Goal: Task Accomplishment & Management: Complete application form

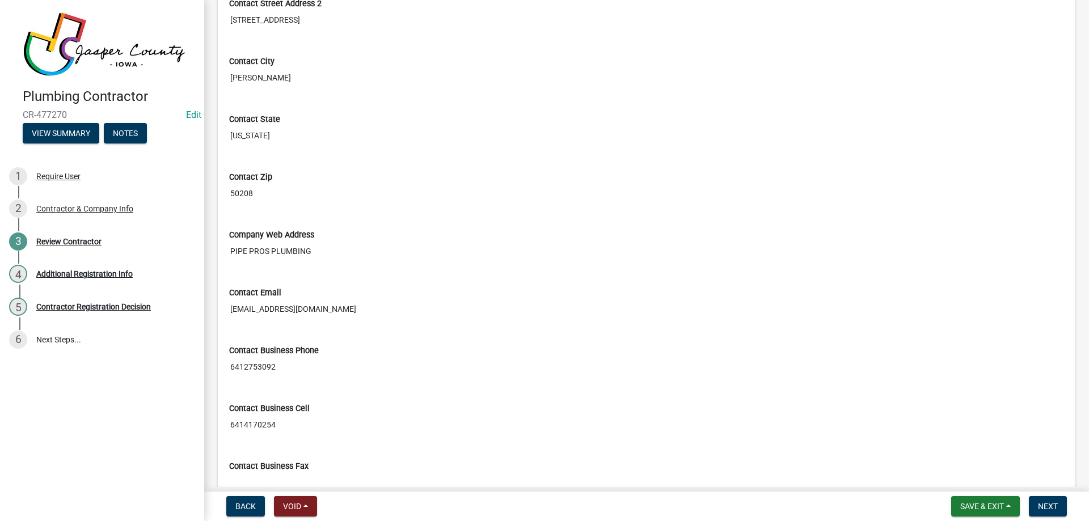
scroll to position [537, 0]
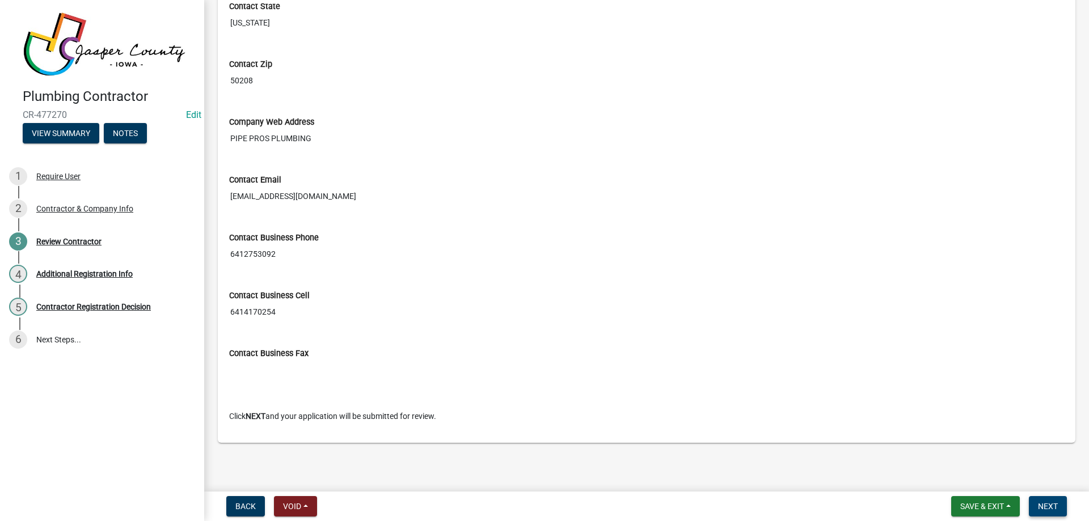
click at [1058, 503] on button "Next" at bounding box center [1048, 506] width 38 height 20
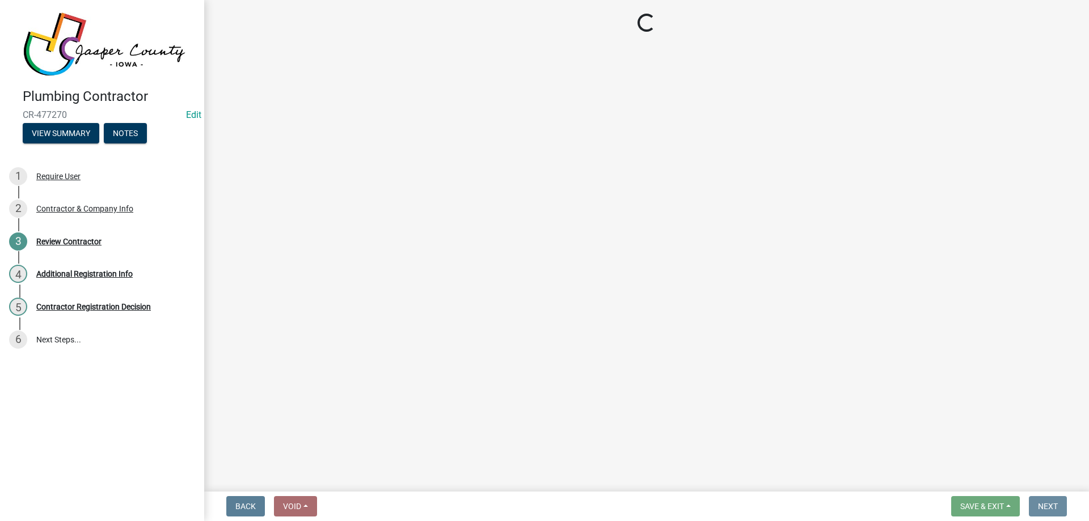
scroll to position [0, 0]
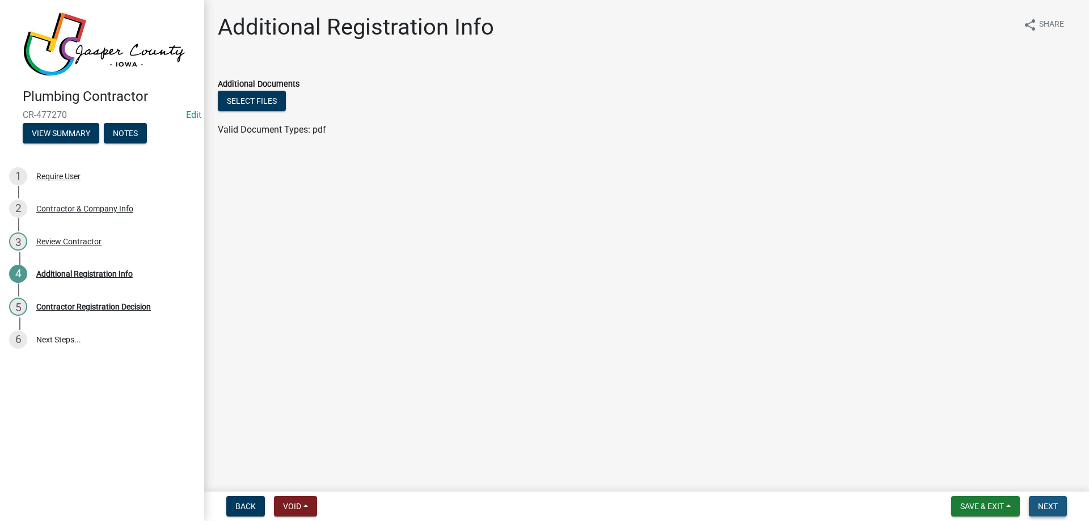
click at [1036, 505] on button "Next" at bounding box center [1048, 506] width 38 height 20
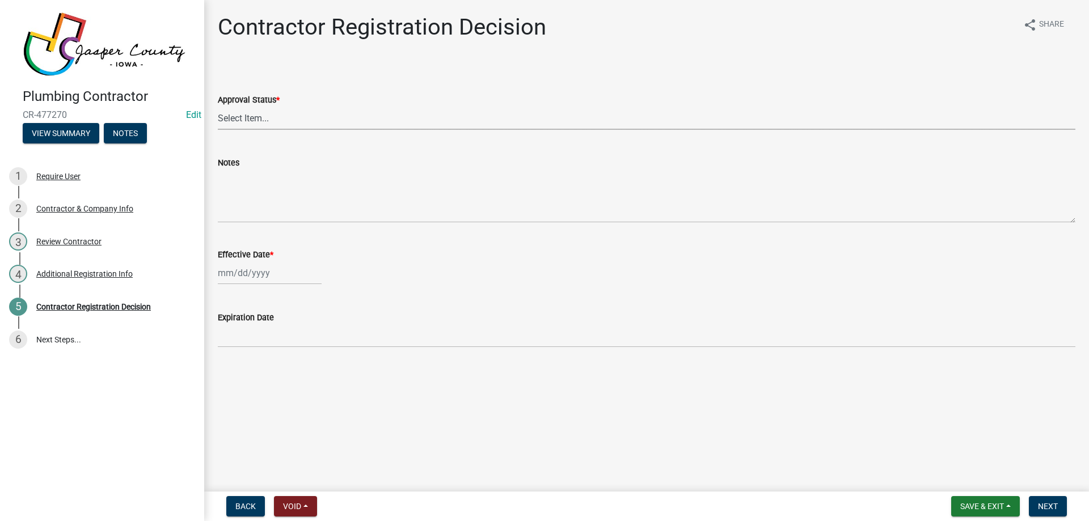
click at [306, 117] on select "Select Item... Approved Denied" at bounding box center [646, 118] width 857 height 23
click at [218, 107] on select "Select Item... Approved Denied" at bounding box center [646, 118] width 857 height 23
select select "4b86b809-39dd-4c68-9f3d-fdb3e7050482"
click at [255, 271] on div at bounding box center [270, 272] width 104 height 23
select select "9"
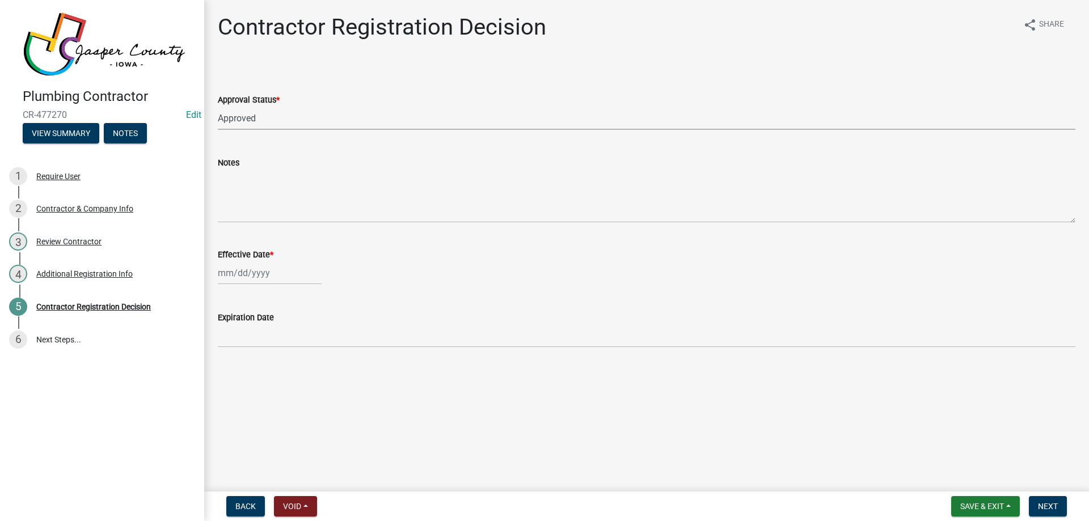
select select "2025"
click at [281, 349] on div "11" at bounding box center [283, 352] width 18 height 18
type input "[DATE]"
click at [1036, 502] on button "Next" at bounding box center [1048, 506] width 38 height 20
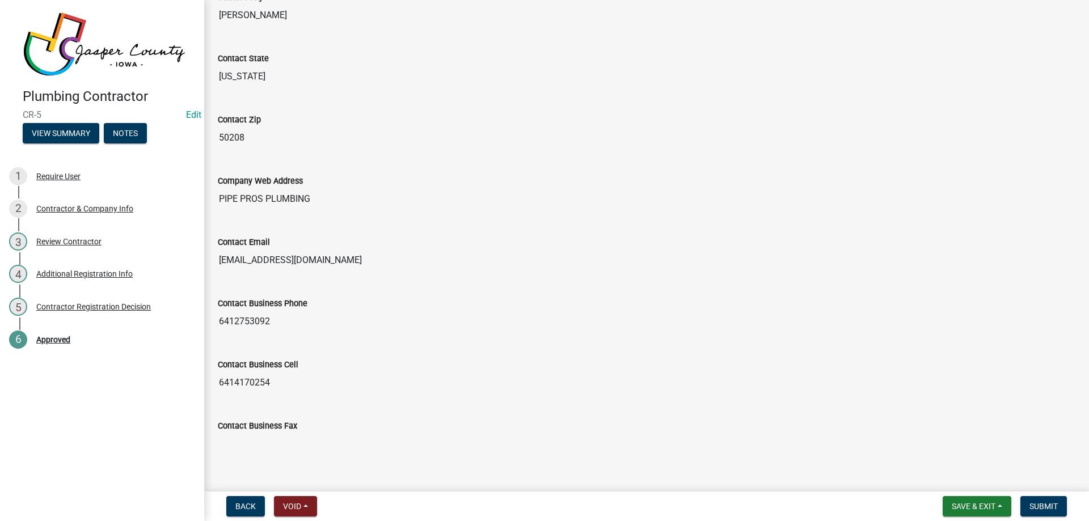
scroll to position [600, 0]
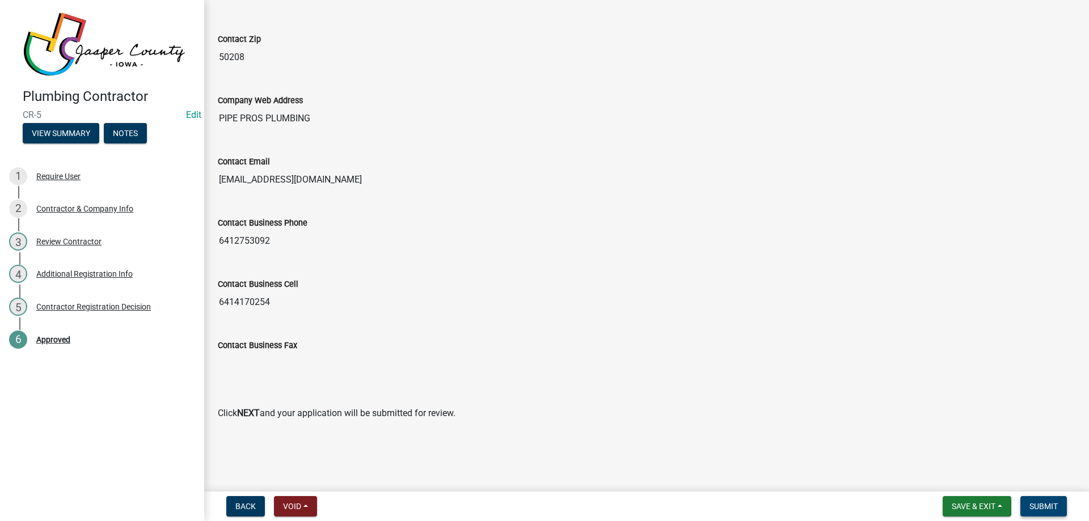
click at [1044, 504] on span "Submit" at bounding box center [1043, 506] width 28 height 9
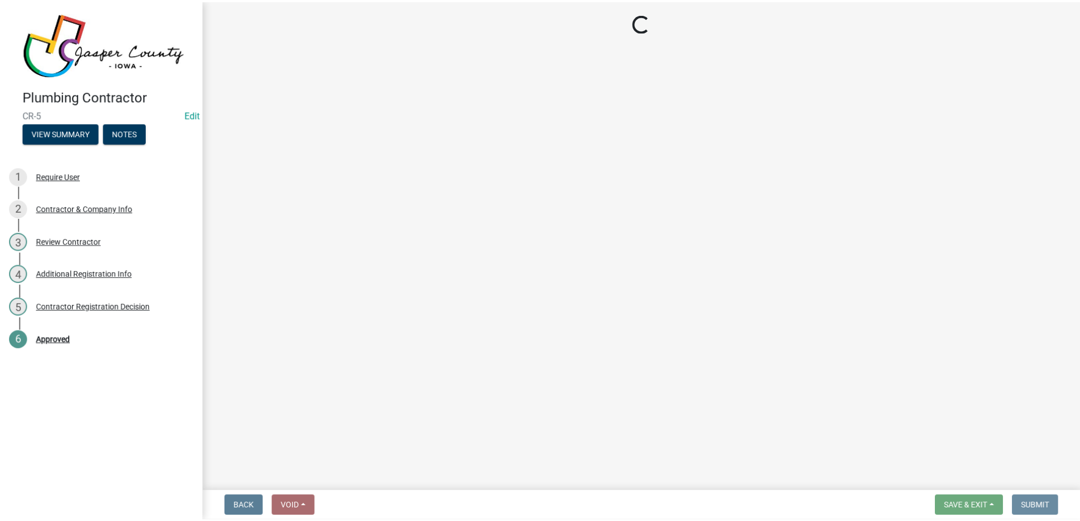
scroll to position [0, 0]
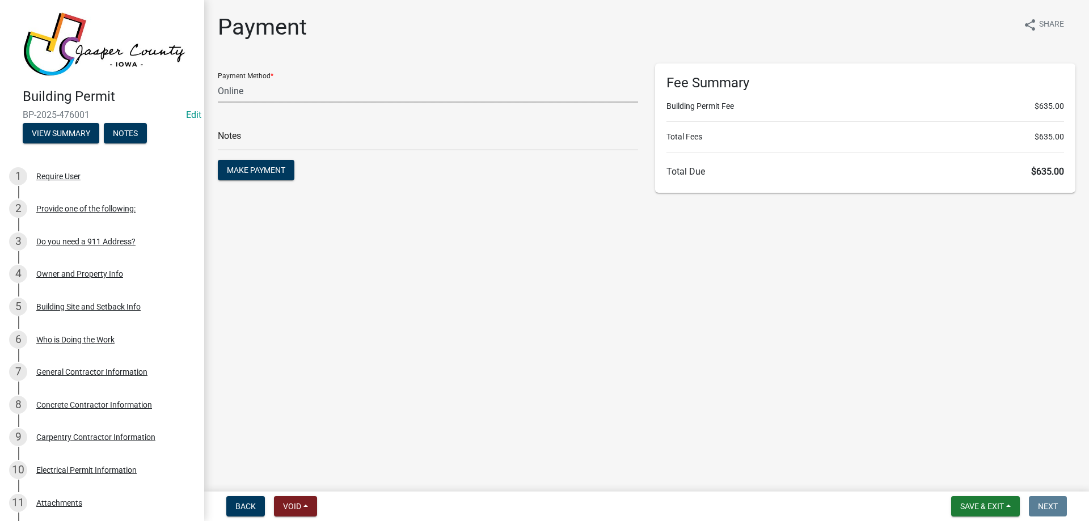
click at [311, 94] on select "Credit Card POS Check Cash Online" at bounding box center [428, 90] width 420 height 23
select select "1: 0"
click at [218, 79] on select "Credit Card POS Check Cash Online" at bounding box center [428, 90] width 420 height 23
click at [301, 145] on input "text" at bounding box center [428, 139] width 420 height 23
type input "1171"
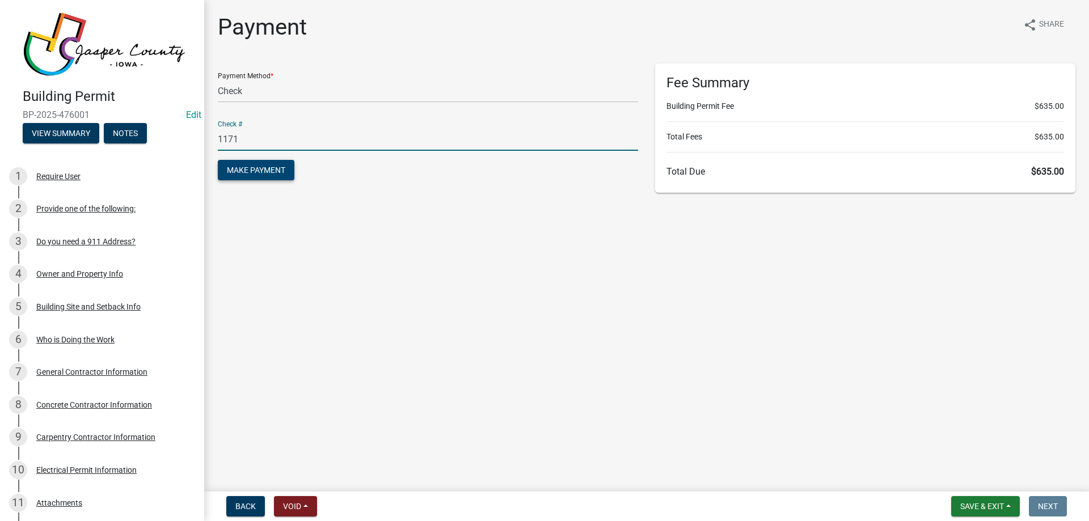
click at [239, 173] on span "Make Payment" at bounding box center [256, 170] width 58 height 9
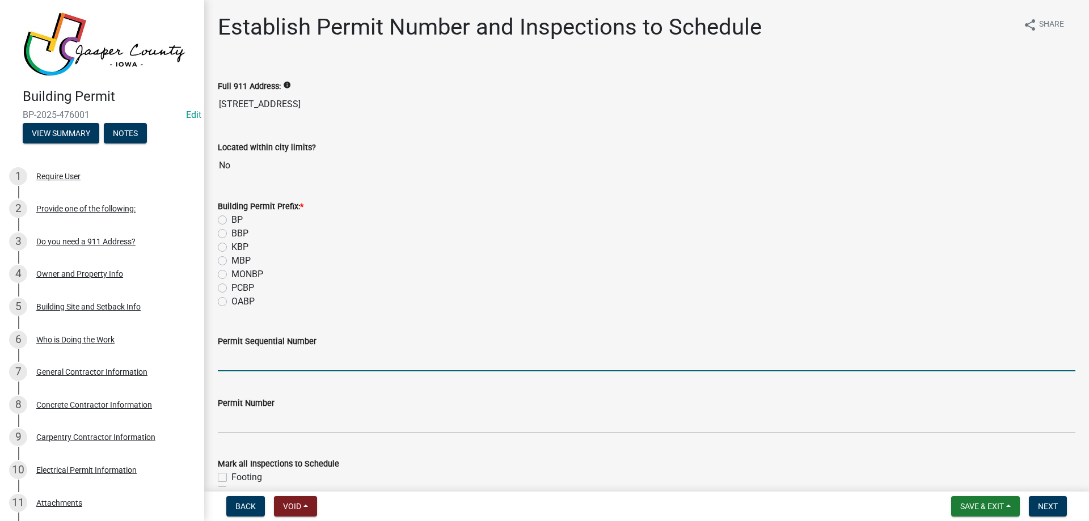
click at [254, 360] on input "Permit Sequential Number" at bounding box center [646, 359] width 857 height 23
click at [285, 356] on input "Permit Sequential Number" at bounding box center [646, 359] width 857 height 23
type input "124"
click at [231, 221] on label "BP" at bounding box center [236, 220] width 11 height 14
click at [231, 221] on input "BP" at bounding box center [234, 216] width 7 height 7
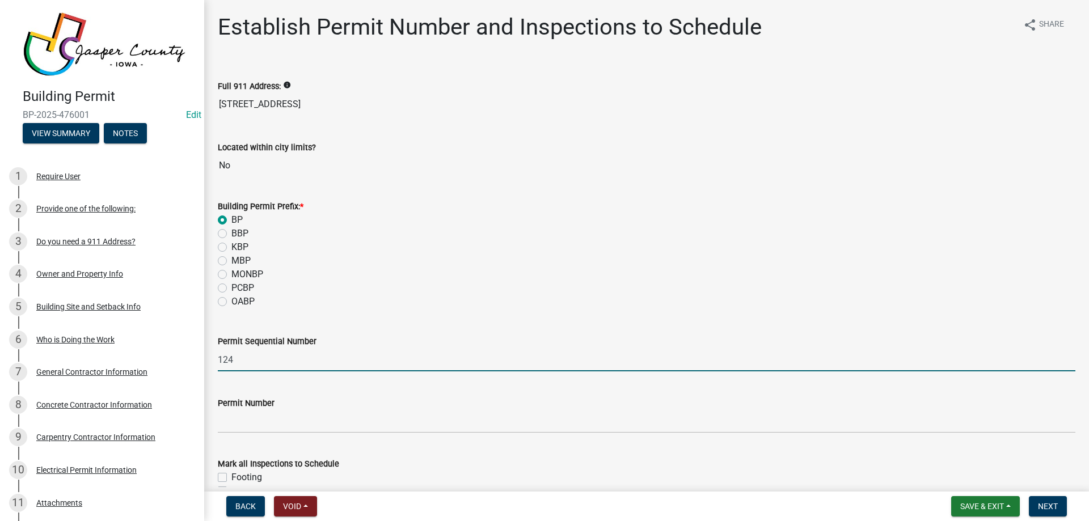
radio input "true"
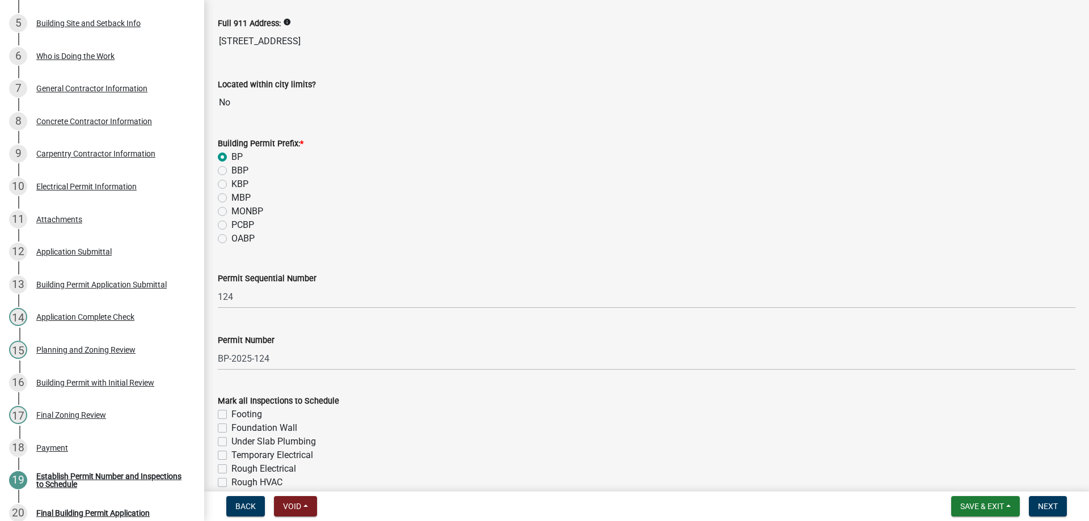
scroll to position [160, 0]
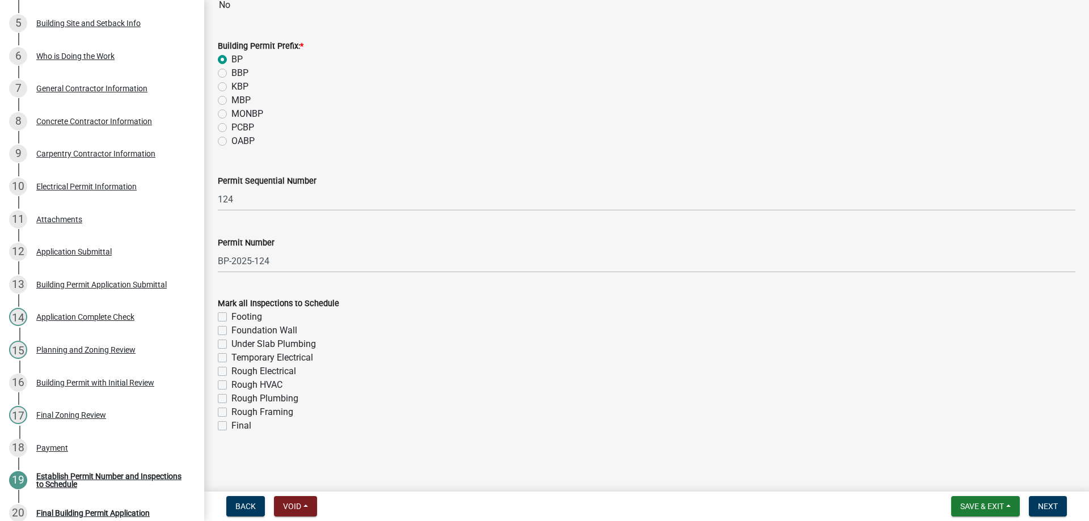
click at [231, 313] on label "Footing" at bounding box center [246, 317] width 31 height 14
click at [231, 313] on input "Footing" at bounding box center [234, 313] width 7 height 7
checkbox input "true"
checkbox input "false"
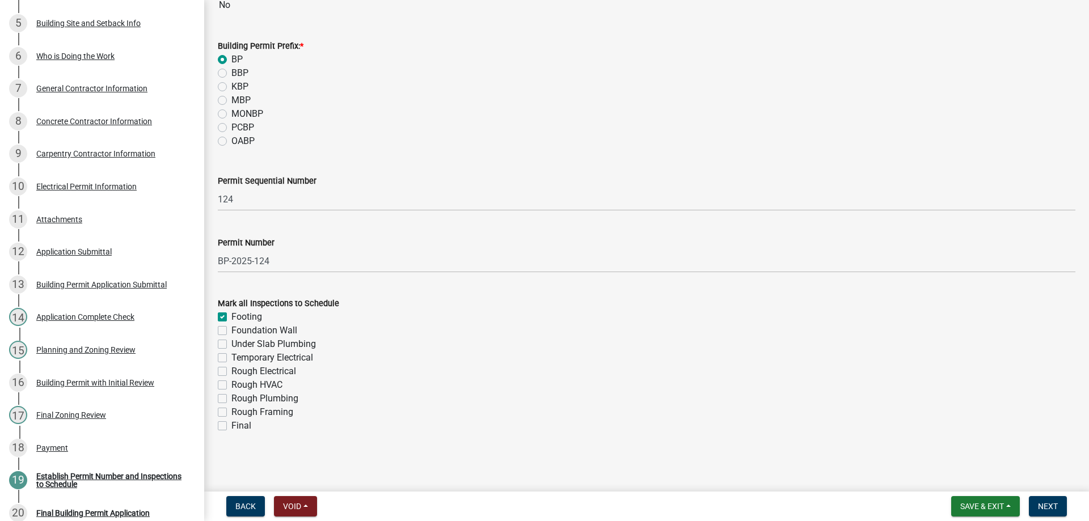
checkbox input "false"
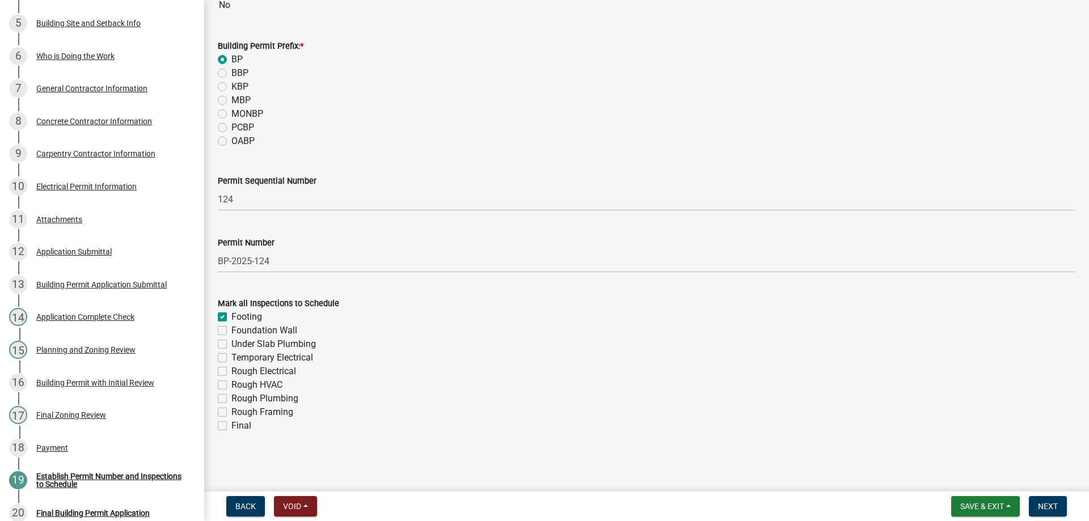
checkbox input "false"
click at [231, 332] on label "Foundation Wall" at bounding box center [264, 331] width 66 height 14
click at [231, 331] on input "Foundation Wall" at bounding box center [234, 327] width 7 height 7
checkbox input "true"
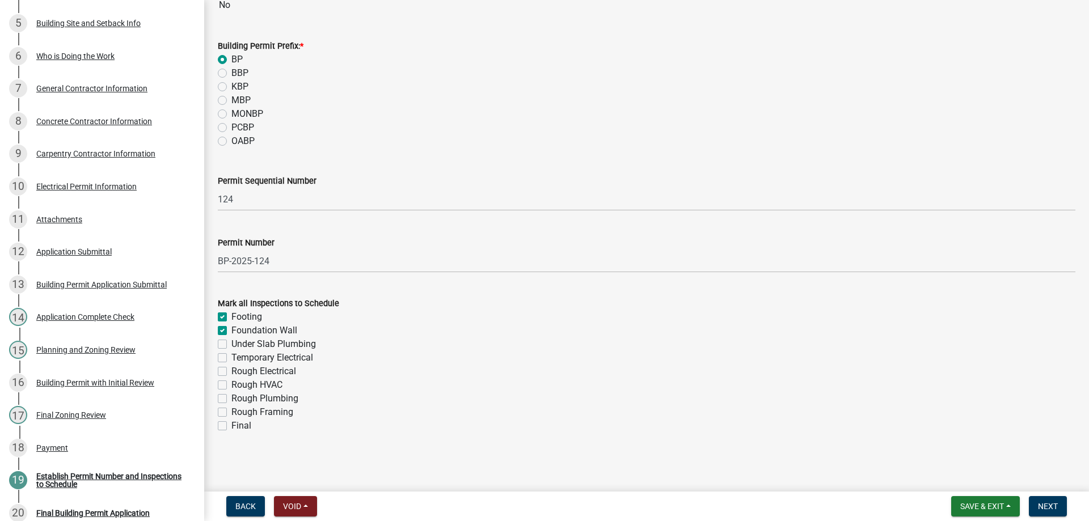
checkbox input "true"
checkbox input "false"
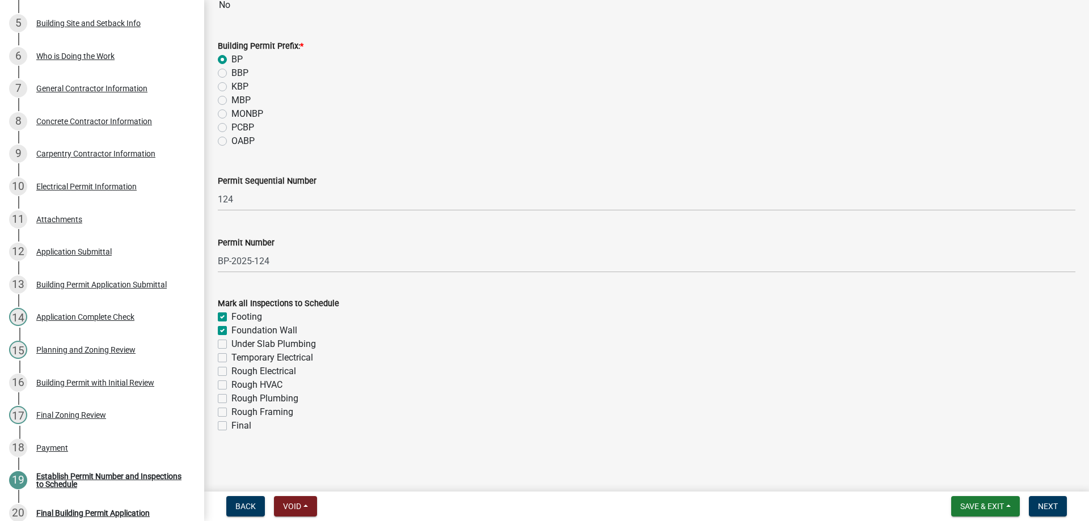
checkbox input "false"
click at [231, 345] on label "Under Slab Plumbing" at bounding box center [273, 344] width 84 height 14
click at [231, 345] on input "Under Slab Plumbing" at bounding box center [234, 340] width 7 height 7
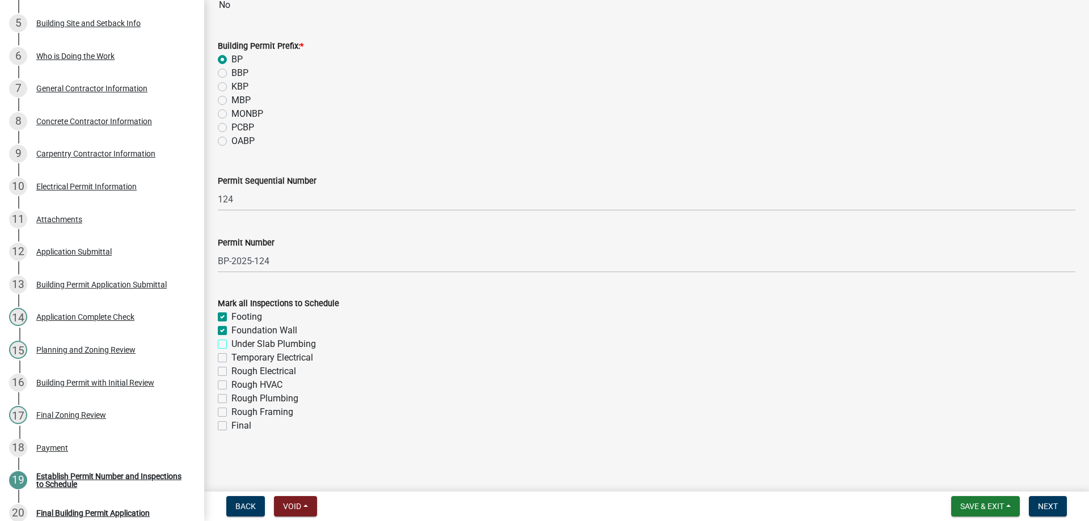
checkbox input "true"
checkbox input "false"
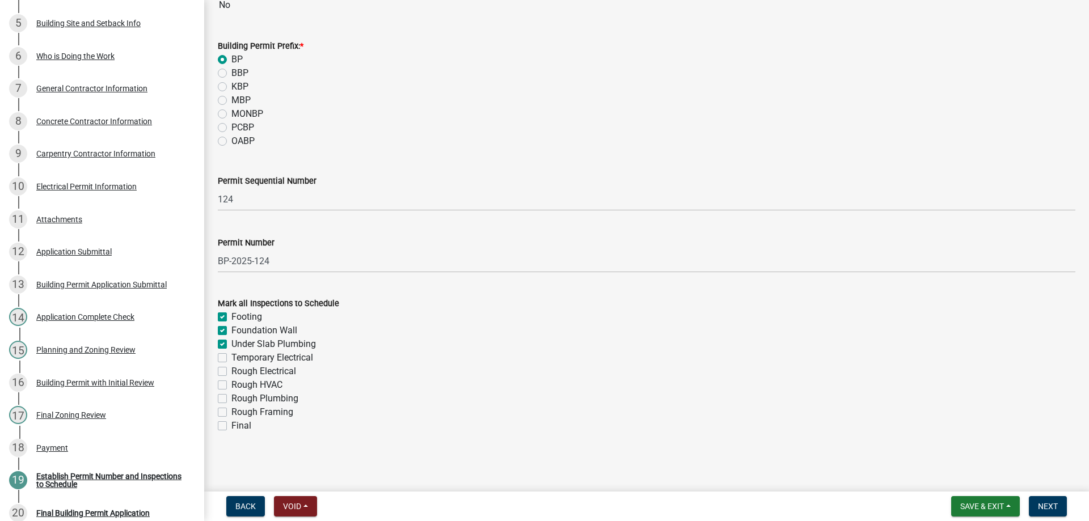
checkbox input "false"
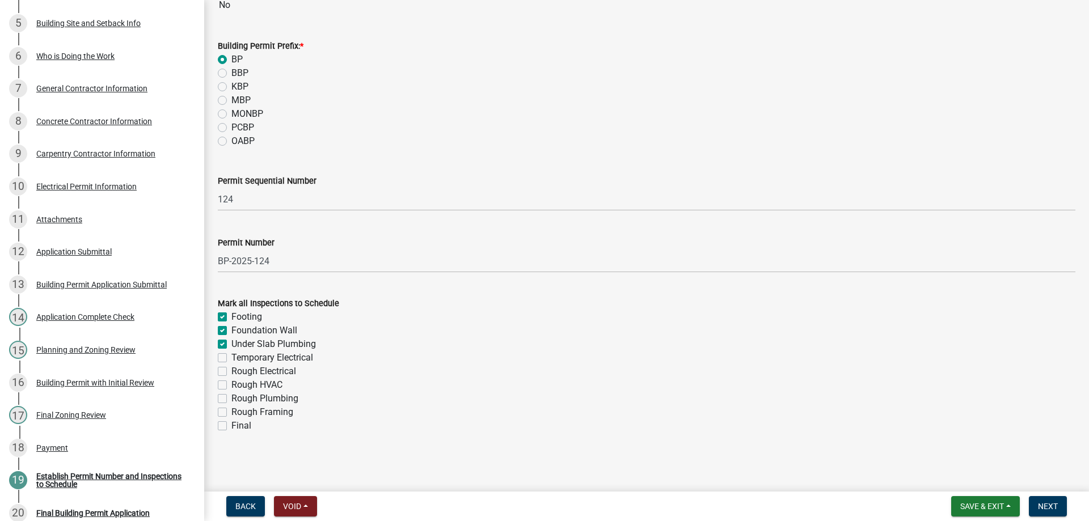
click at [231, 371] on label "Rough Electrical" at bounding box center [263, 372] width 65 height 14
click at [231, 371] on input "Rough Electrical" at bounding box center [234, 368] width 7 height 7
checkbox input "true"
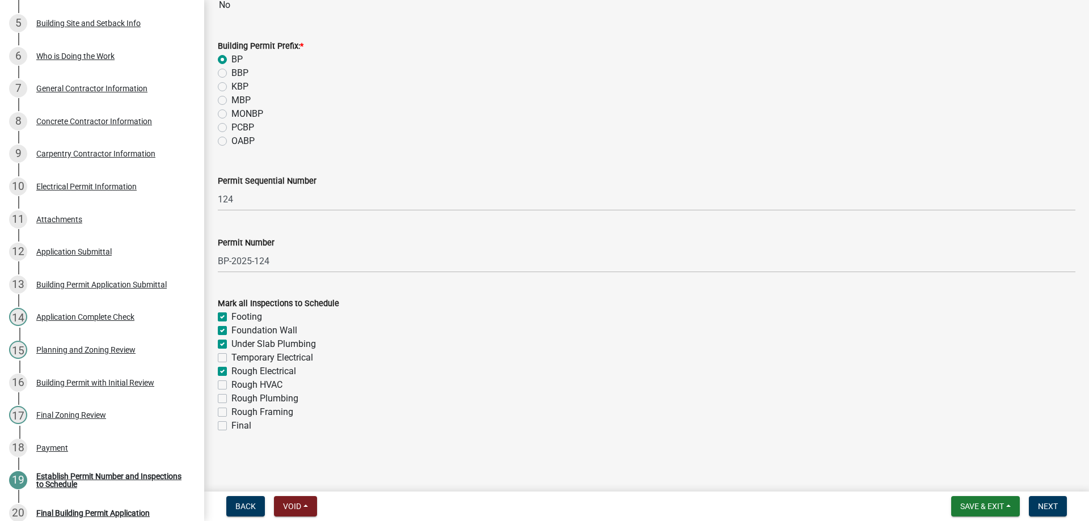
checkbox input "true"
checkbox input "false"
checkbox input "true"
checkbox input "false"
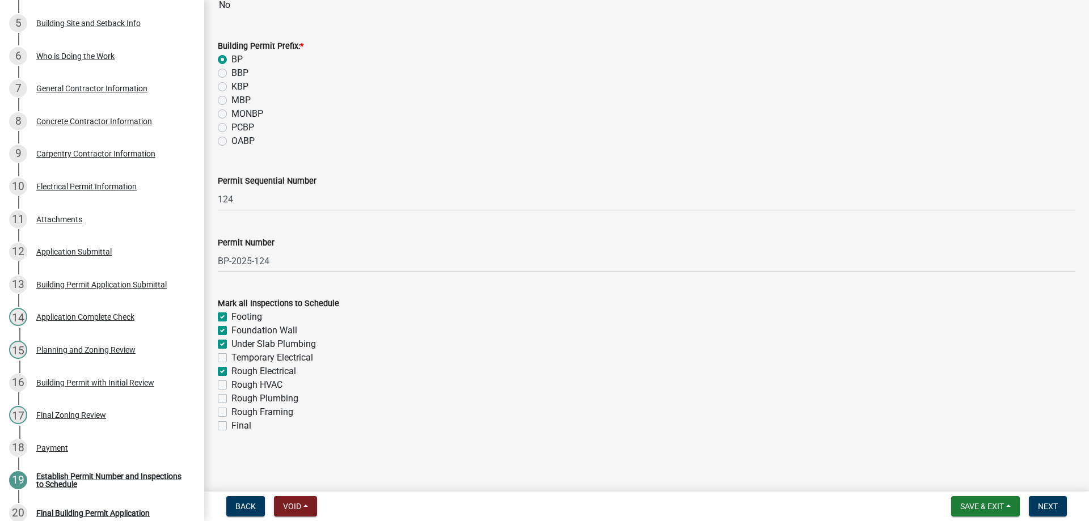
checkbox input "false"
click at [231, 383] on label "Rough HVAC" at bounding box center [256, 385] width 51 height 14
click at [231, 383] on input "Rough HVAC" at bounding box center [234, 381] width 7 height 7
checkbox input "true"
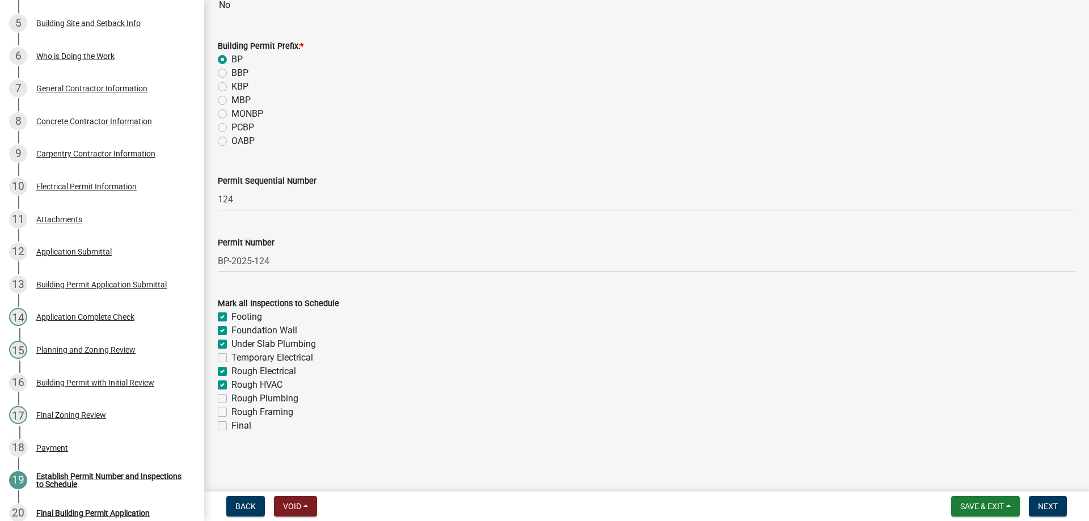
checkbox input "true"
checkbox input "false"
checkbox input "true"
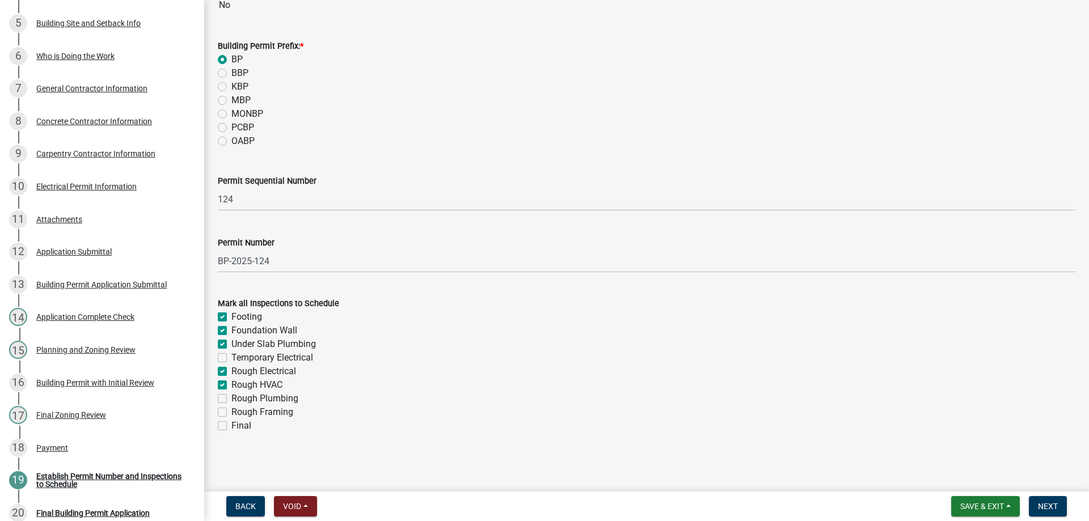
checkbox input "true"
checkbox input "false"
click at [231, 402] on label "Rough Plumbing" at bounding box center [264, 399] width 67 height 14
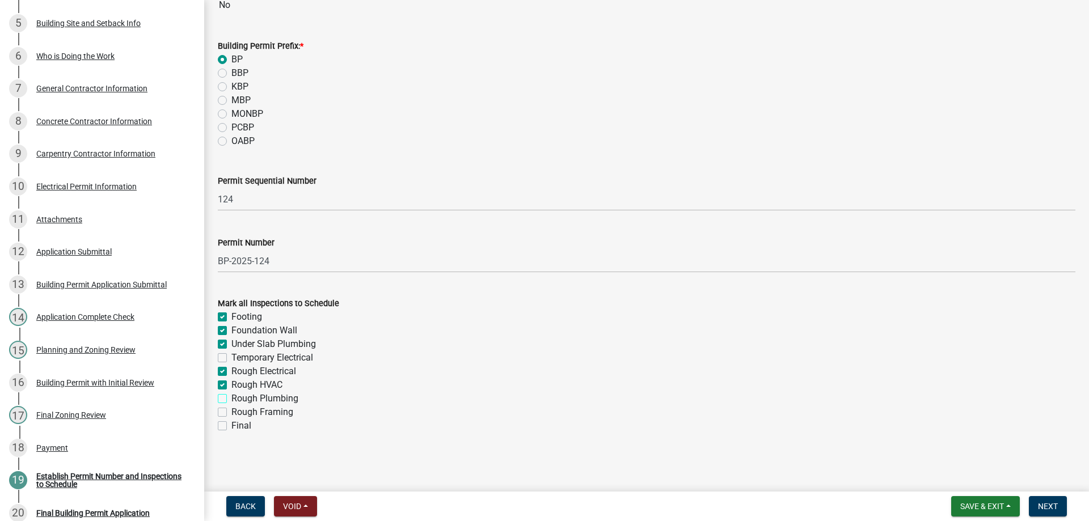
click at [231, 399] on input "Rough Plumbing" at bounding box center [234, 395] width 7 height 7
checkbox input "true"
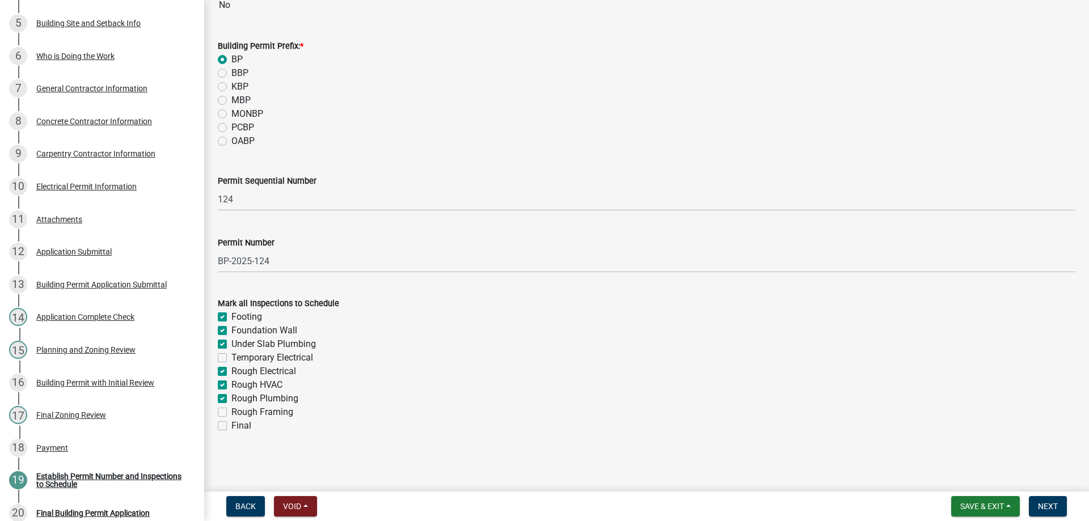
checkbox input "false"
checkbox input "true"
checkbox input "false"
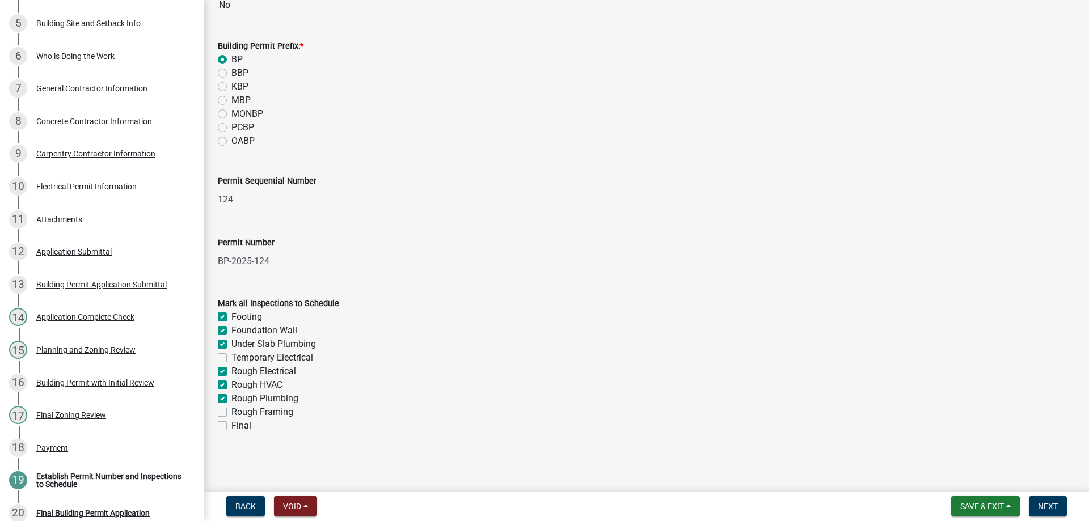
checkbox input "false"
click at [231, 411] on label "Rough Framing" at bounding box center [262, 412] width 62 height 14
click at [231, 411] on input "Rough Framing" at bounding box center [234, 408] width 7 height 7
checkbox input "true"
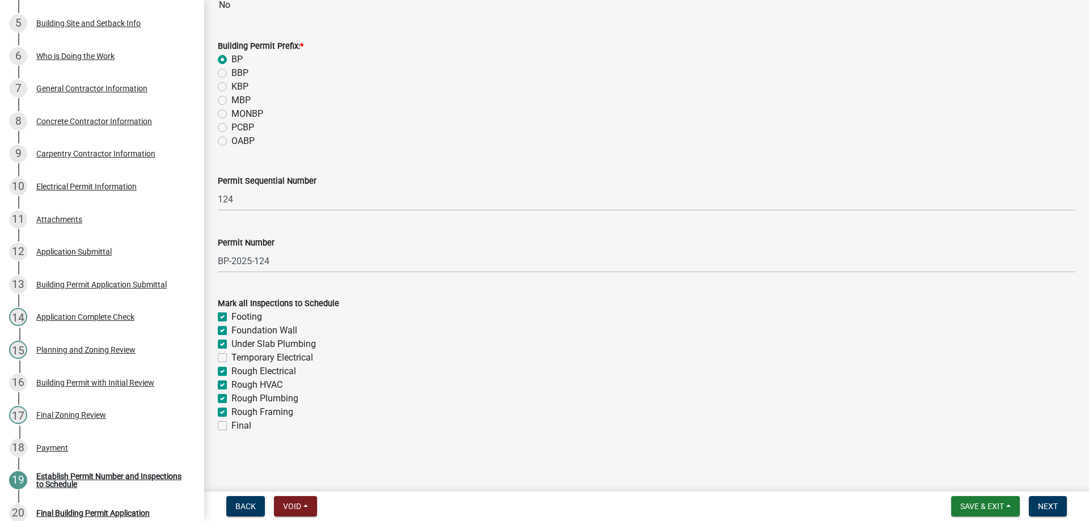
checkbox input "true"
checkbox input "false"
checkbox input "true"
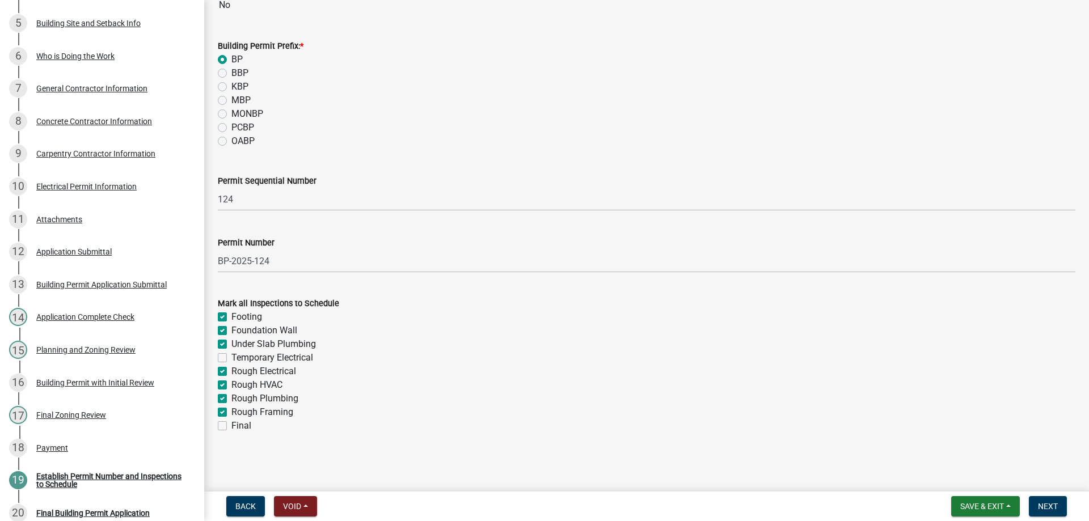
checkbox input "true"
click at [231, 424] on label "Final" at bounding box center [241, 426] width 20 height 14
click at [231, 424] on input "Final" at bounding box center [234, 422] width 7 height 7
checkbox input "true"
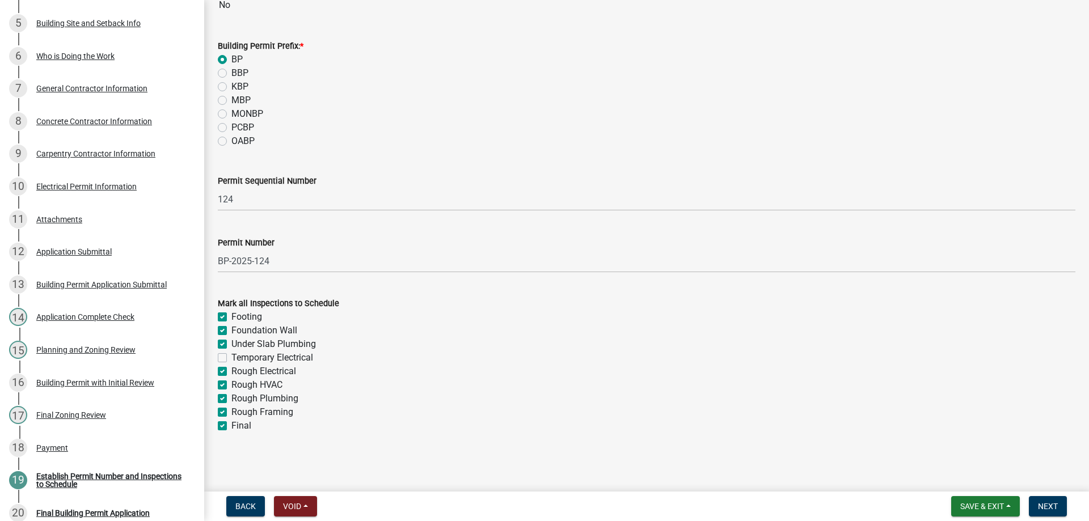
checkbox input "true"
checkbox input "false"
checkbox input "true"
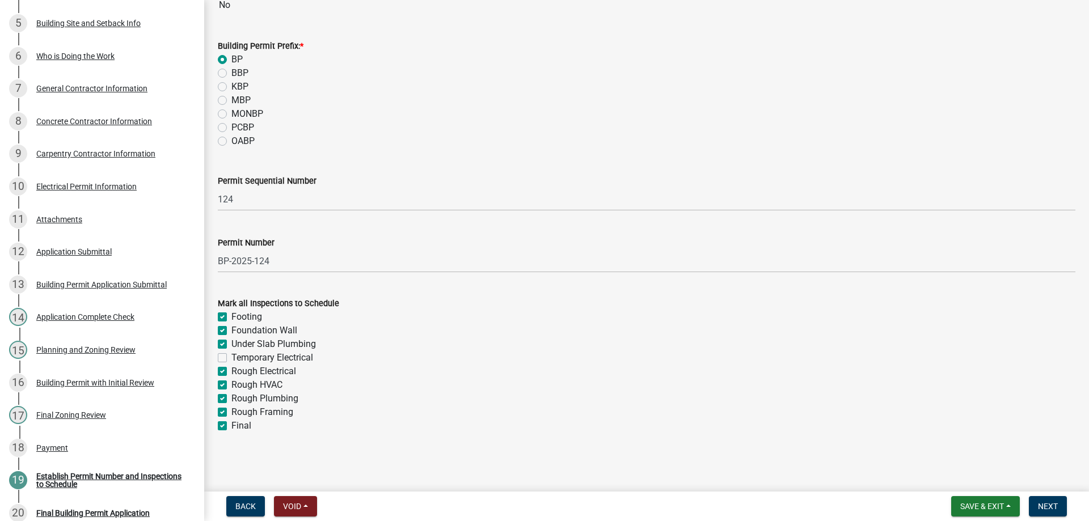
checkbox input "true"
click at [1044, 508] on span "Next" at bounding box center [1048, 506] width 20 height 9
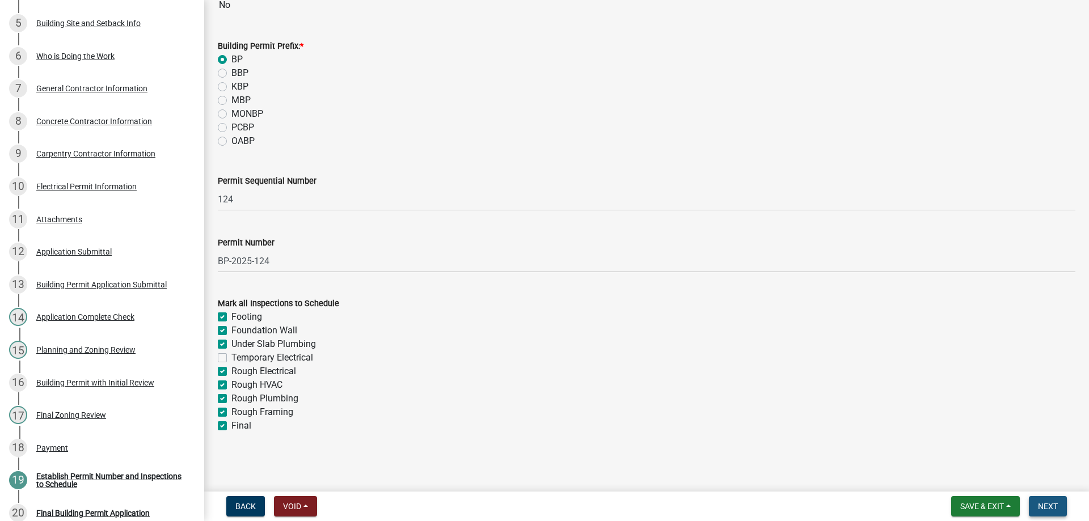
scroll to position [0, 0]
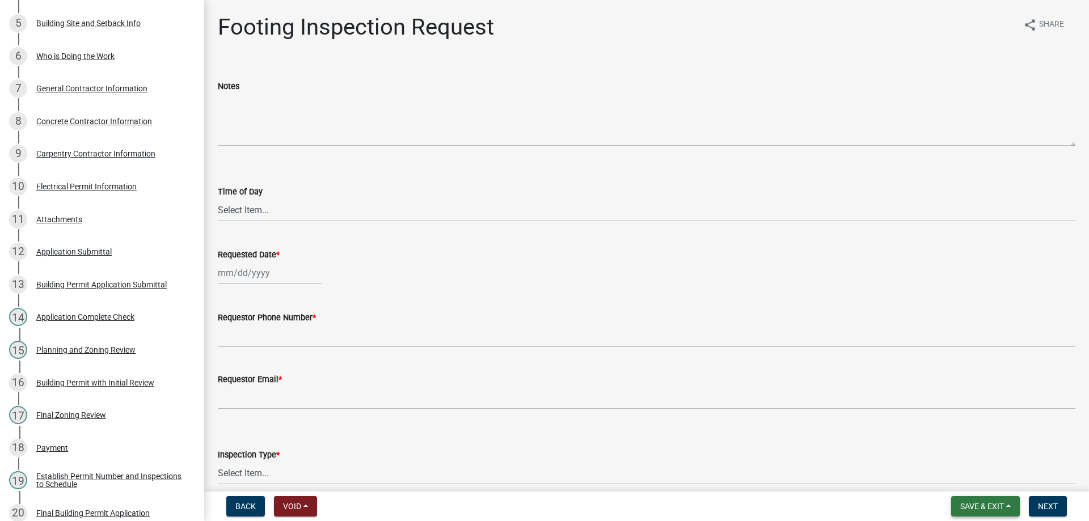
click at [991, 497] on button "Save & Exit" at bounding box center [985, 506] width 69 height 20
click at [984, 476] on button "Save & Exit" at bounding box center [974, 476] width 91 height 27
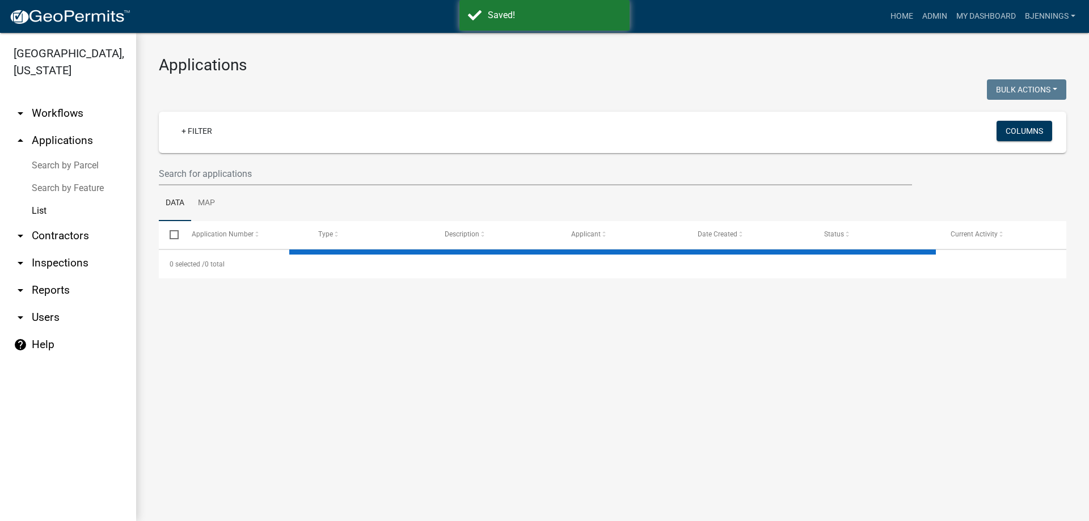
select select "3: 100"
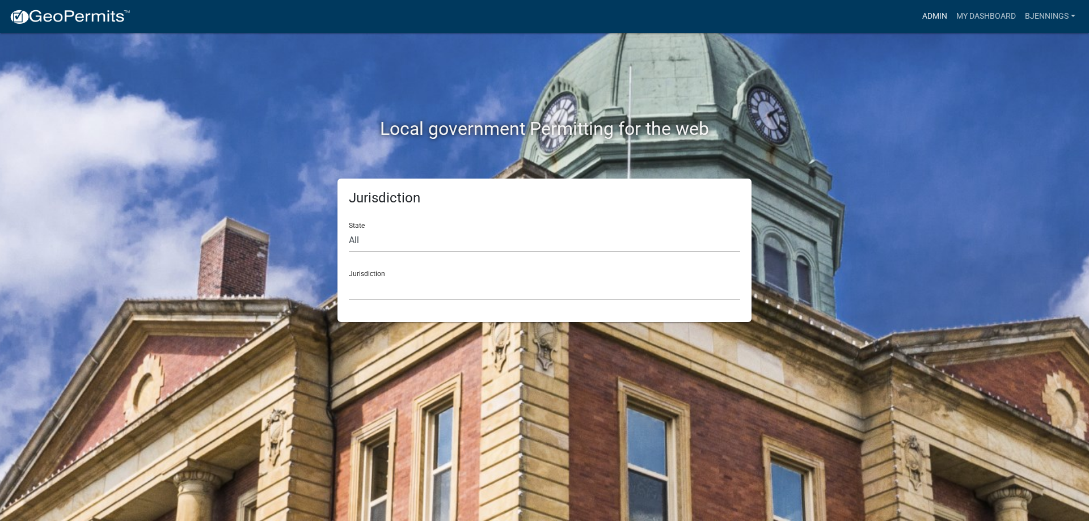
click at [920, 15] on link "Admin" at bounding box center [935, 17] width 34 height 22
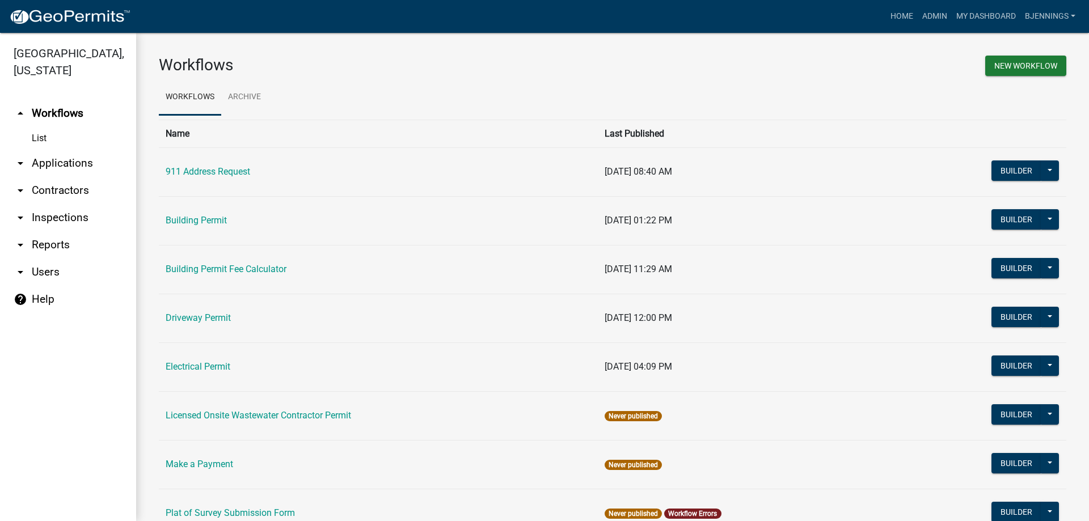
click at [59, 150] on link "arrow_drop_down Applications" at bounding box center [68, 163] width 136 height 27
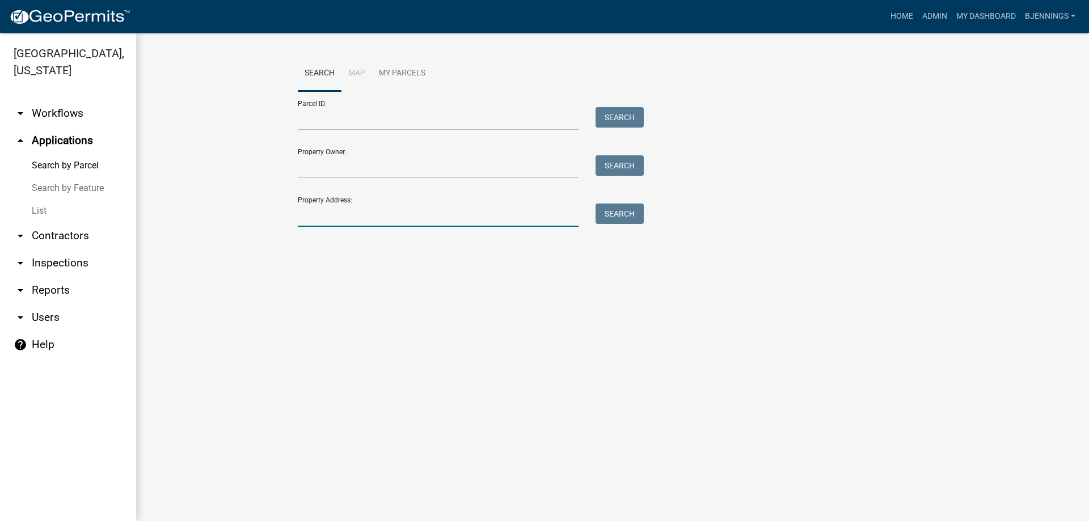
click at [361, 217] on input "Property Address:" at bounding box center [438, 215] width 281 height 23
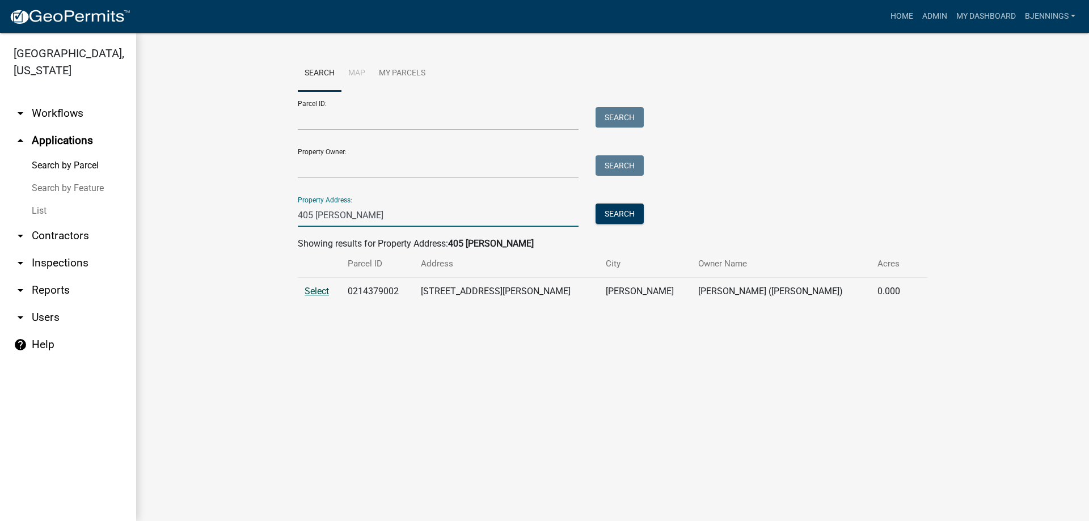
type input "405 Kelly"
click at [315, 290] on span "Select" at bounding box center [317, 291] width 24 height 11
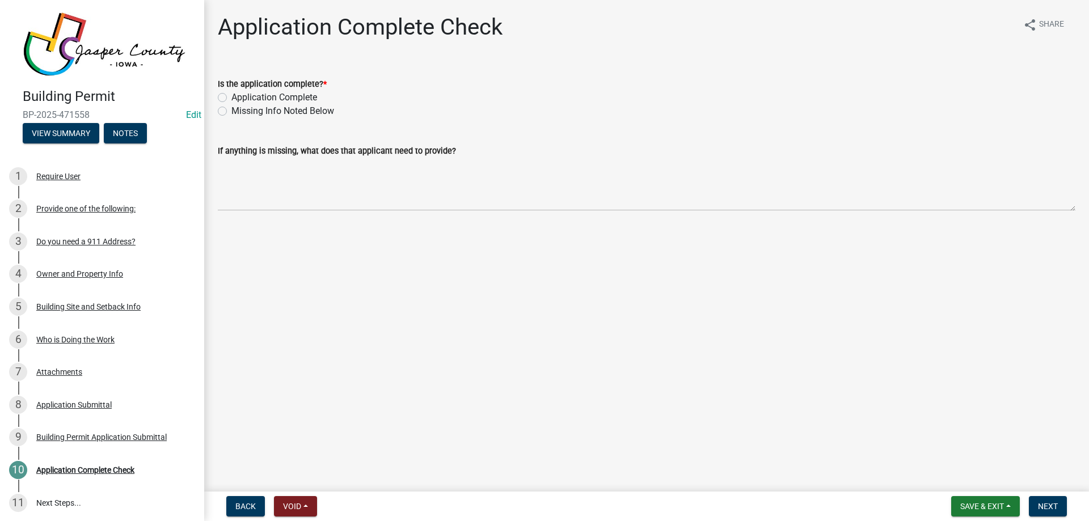
click at [245, 99] on label "Application Complete" at bounding box center [274, 98] width 86 height 14
click at [239, 98] on input "Application Complete" at bounding box center [234, 94] width 7 height 7
radio input "true"
click at [1046, 505] on span "Next" at bounding box center [1048, 506] width 20 height 9
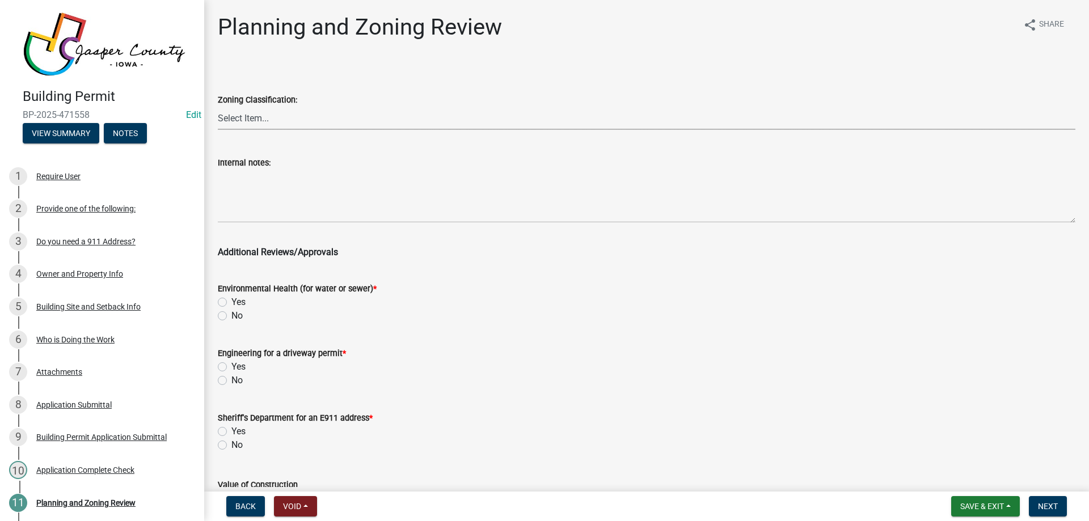
click at [246, 113] on select "Select Item... A RR-5 RR-1 R-1 POS UC/MHP C I FO WHPO AO PUD Incorporated City" at bounding box center [646, 118] width 857 height 23
click at [218, 107] on select "Select Item... A RR-5 RR-1 R-1 POS UC/MHP C I FO WHPO AO PUD Incorporated City" at bounding box center [646, 118] width 857 height 23
select select "64604f4f-9240-453b-8307-dc288b004575"
click at [231, 314] on label "No" at bounding box center [236, 316] width 11 height 14
click at [231, 314] on input "No" at bounding box center [234, 312] width 7 height 7
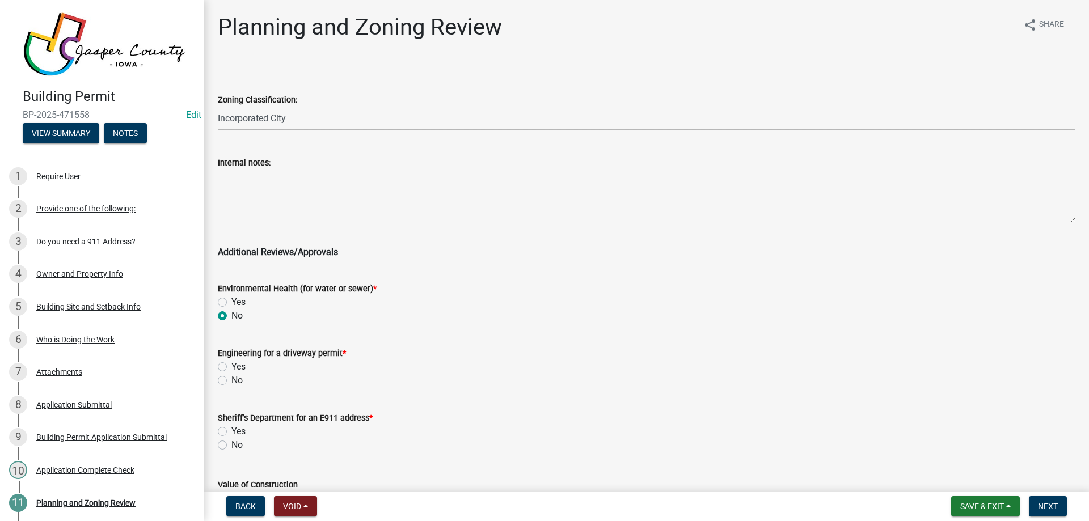
radio input "true"
click at [231, 381] on label "No" at bounding box center [236, 381] width 11 height 14
click at [231, 381] on input "No" at bounding box center [234, 377] width 7 height 7
radio input "true"
click at [231, 443] on label "No" at bounding box center [236, 445] width 11 height 14
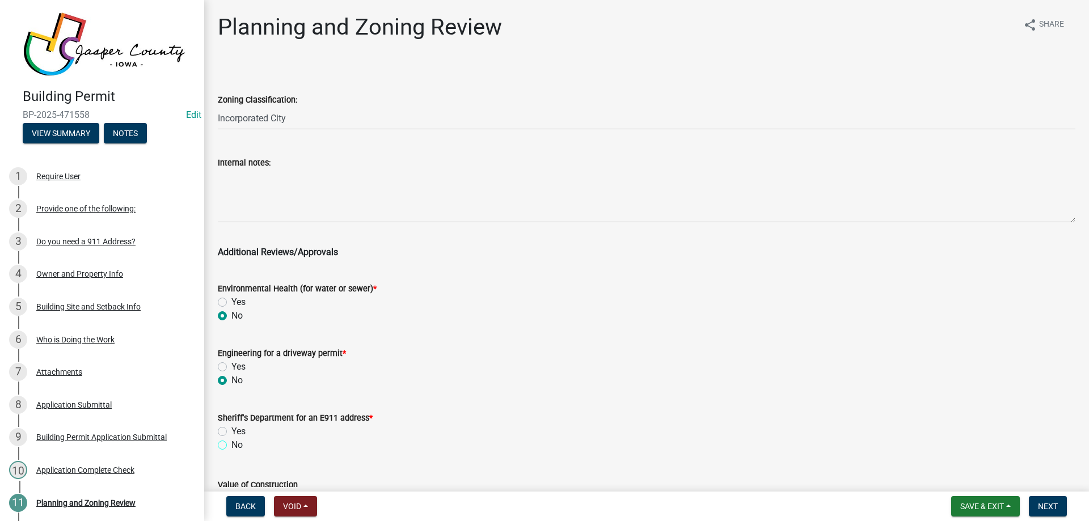
click at [231, 443] on input "No" at bounding box center [234, 441] width 7 height 7
radio input "true"
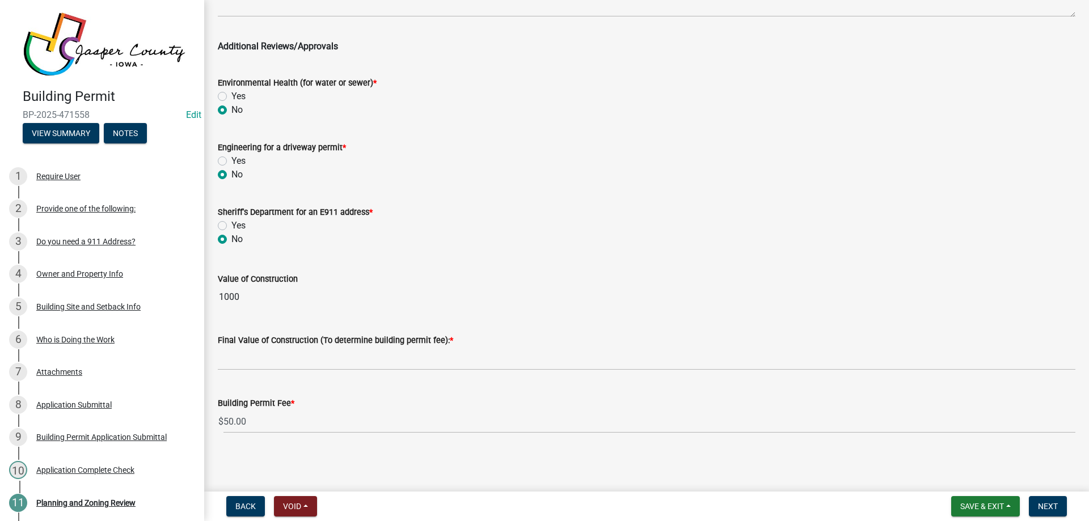
scroll to position [206, 0]
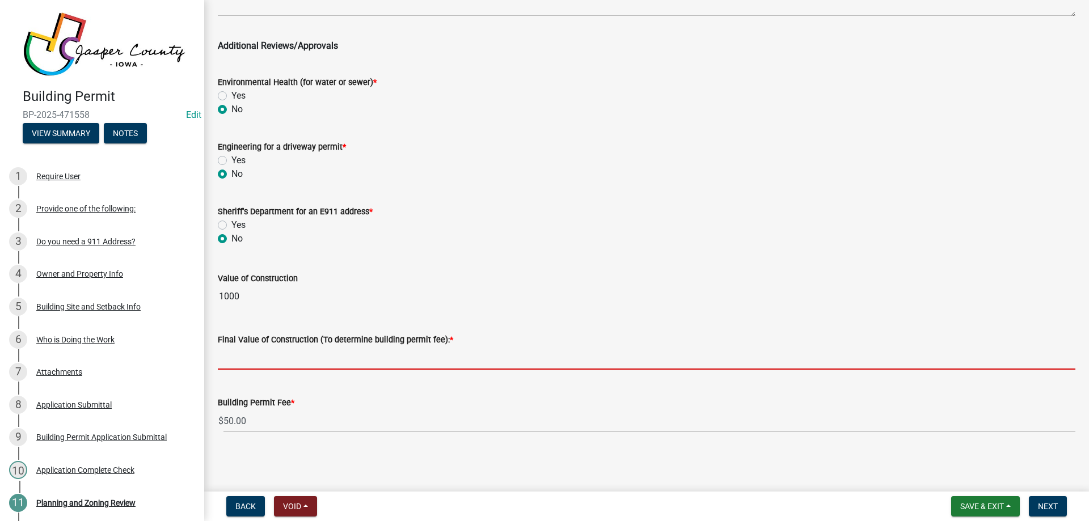
click at [295, 356] on input "text" at bounding box center [646, 357] width 857 height 23
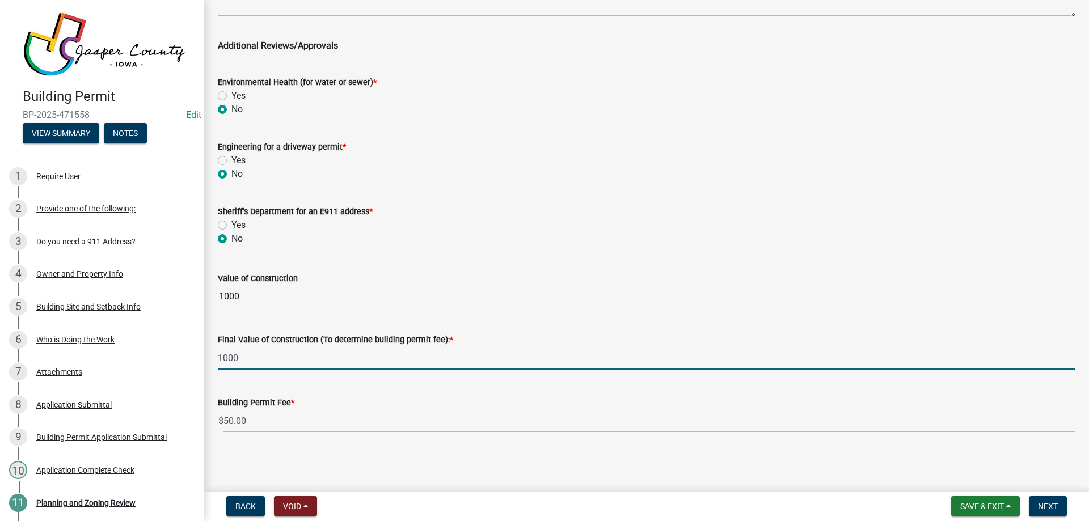
type input "1000"
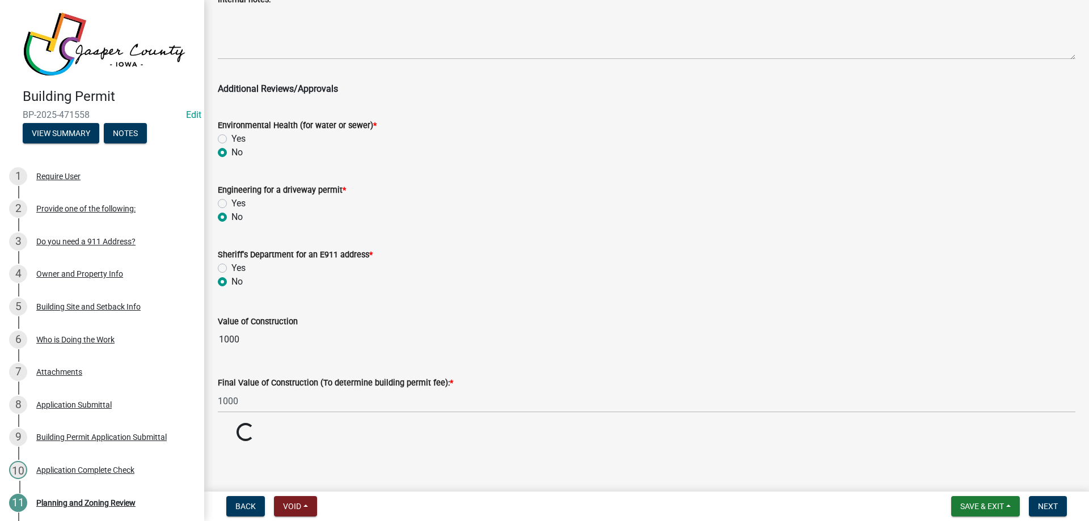
scroll to position [163, 0]
click at [544, 277] on wm-data-entity-input-list "Zoning Classification: Select Item... A RR-5 RR-1 R-1 POS UC/MHP C I FO WHPO AO…" at bounding box center [646, 171] width 857 height 543
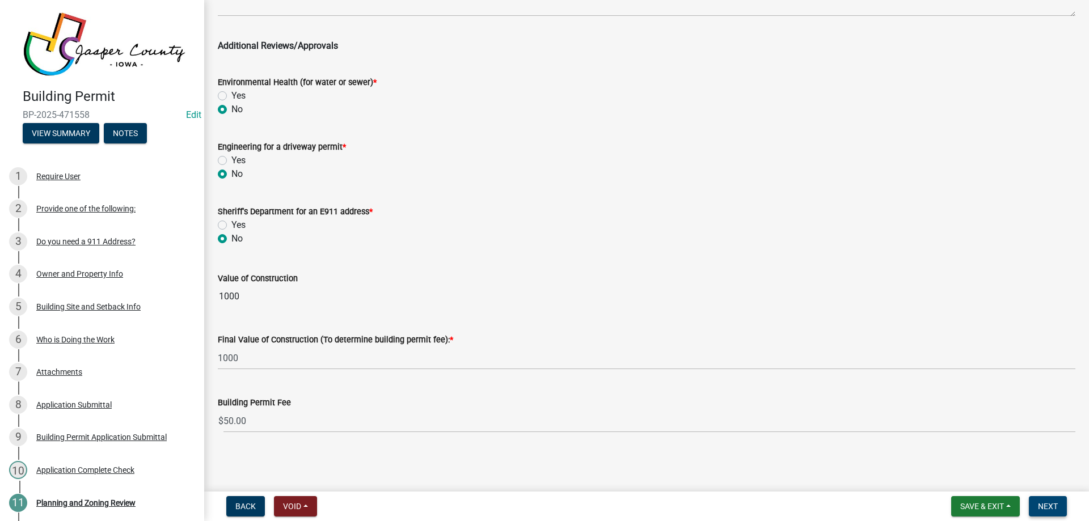
click at [1044, 509] on span "Next" at bounding box center [1048, 506] width 20 height 9
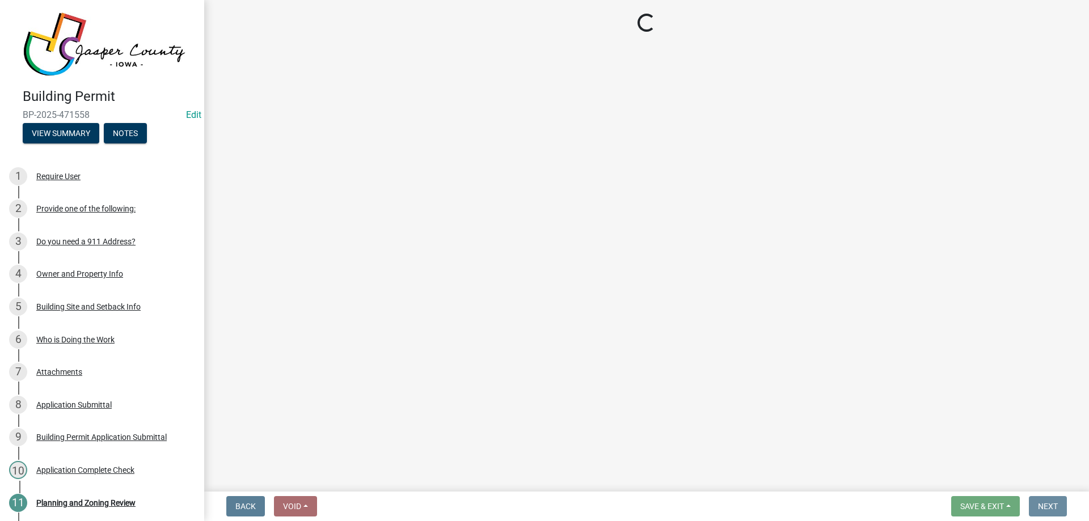
scroll to position [0, 0]
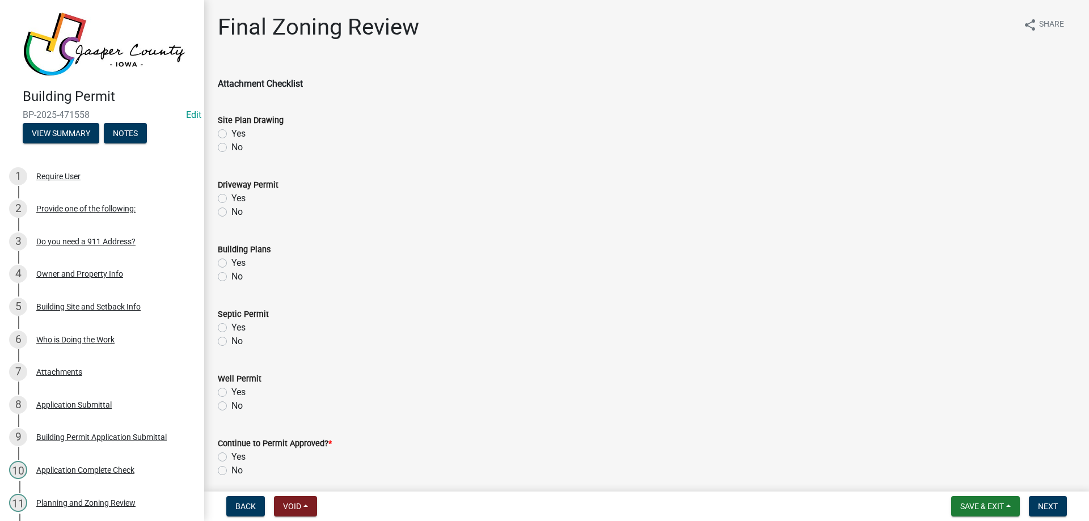
click at [231, 130] on label "Yes" at bounding box center [238, 134] width 14 height 14
click at [231, 130] on input "Yes" at bounding box center [234, 130] width 7 height 7
radio input "true"
click at [231, 210] on label "No" at bounding box center [236, 212] width 11 height 14
click at [231, 210] on input "No" at bounding box center [234, 208] width 7 height 7
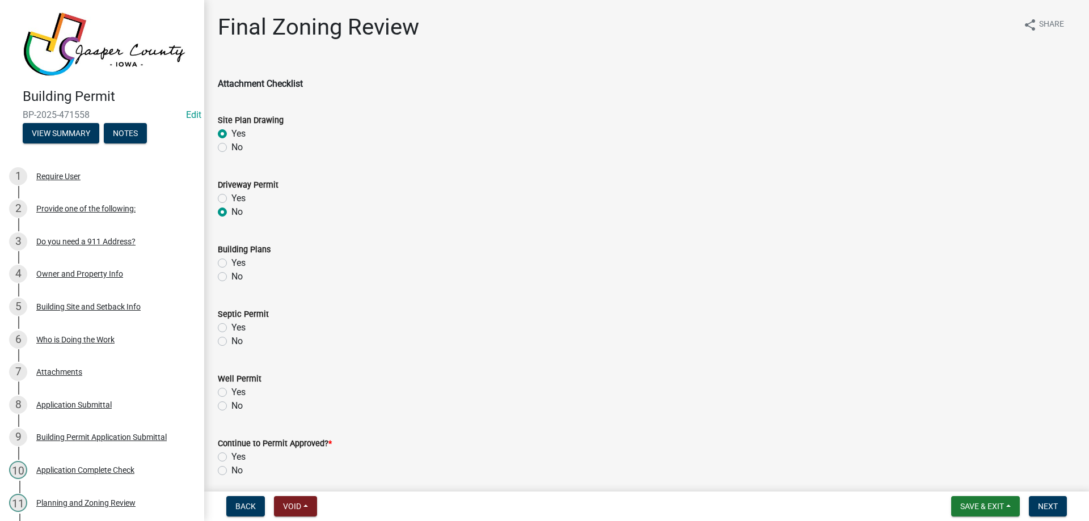
radio input "true"
click at [231, 280] on label "No" at bounding box center [236, 277] width 11 height 14
click at [231, 277] on input "No" at bounding box center [234, 273] width 7 height 7
radio input "true"
click at [231, 339] on label "No" at bounding box center [236, 342] width 11 height 14
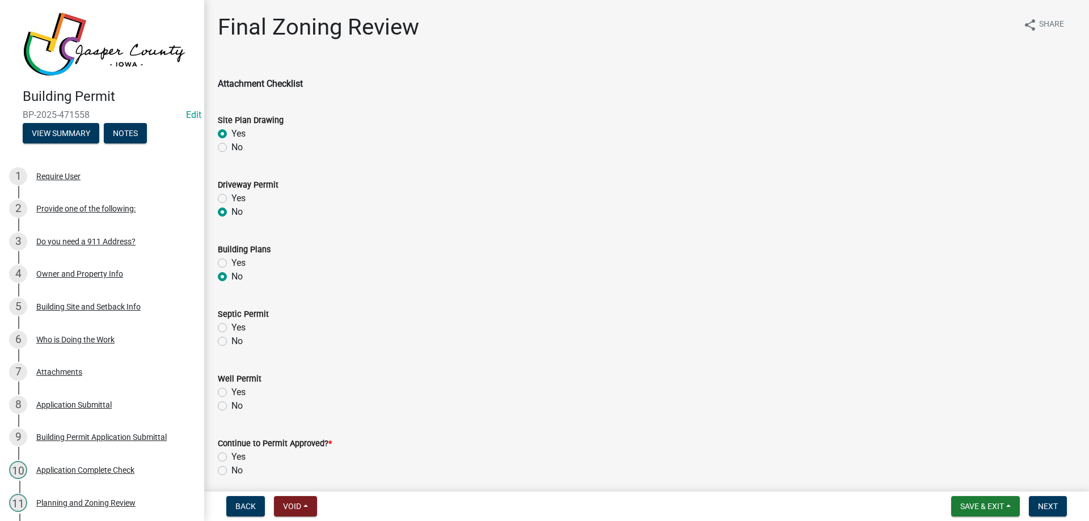
click at [231, 339] on input "No" at bounding box center [234, 338] width 7 height 7
radio input "true"
drag, startPoint x: 224, startPoint y: 401, endPoint x: 224, endPoint y: 411, distance: 9.1
click at [231, 407] on label "No" at bounding box center [236, 406] width 11 height 14
click at [231, 407] on input "No" at bounding box center [234, 402] width 7 height 7
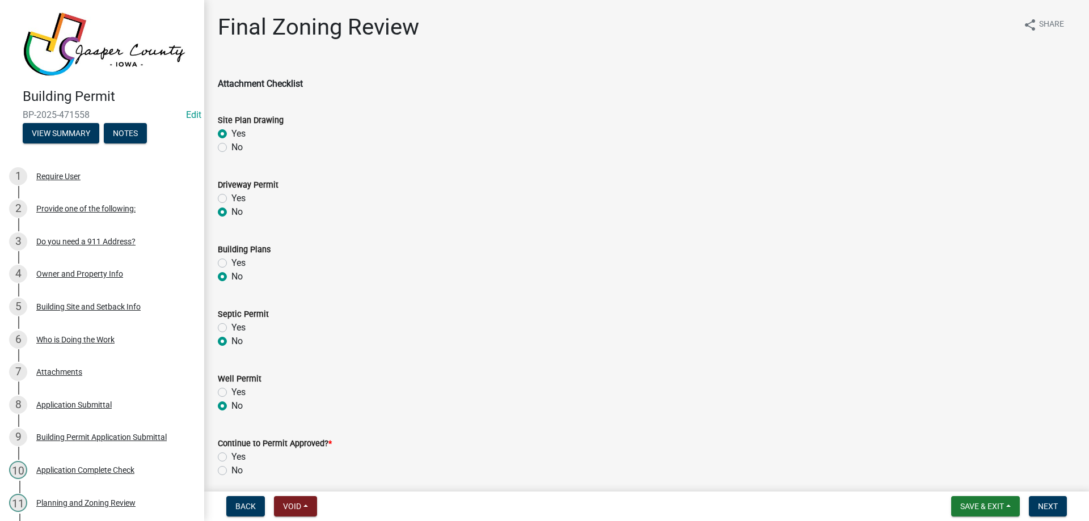
radio input "true"
click at [231, 455] on label "Yes" at bounding box center [238, 457] width 14 height 14
click at [231, 455] on input "Yes" at bounding box center [234, 453] width 7 height 7
radio input "true"
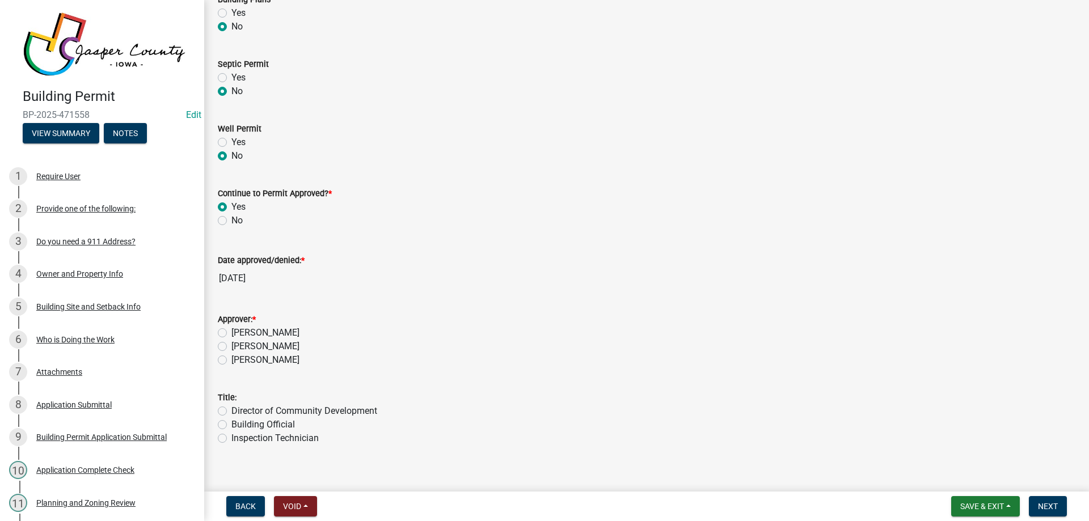
scroll to position [263, 0]
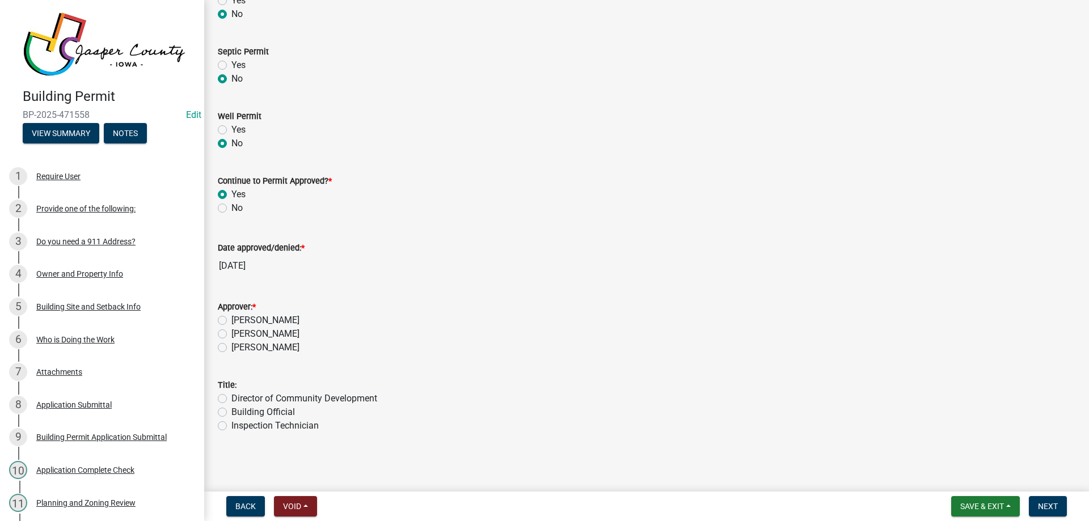
click at [231, 322] on label "[PERSON_NAME]" at bounding box center [265, 321] width 68 height 14
click at [231, 321] on input "[PERSON_NAME]" at bounding box center [234, 317] width 7 height 7
radio input "true"
click at [231, 413] on label "Building Official" at bounding box center [263, 412] width 64 height 14
click at [231, 413] on input "Building Official" at bounding box center [234, 408] width 7 height 7
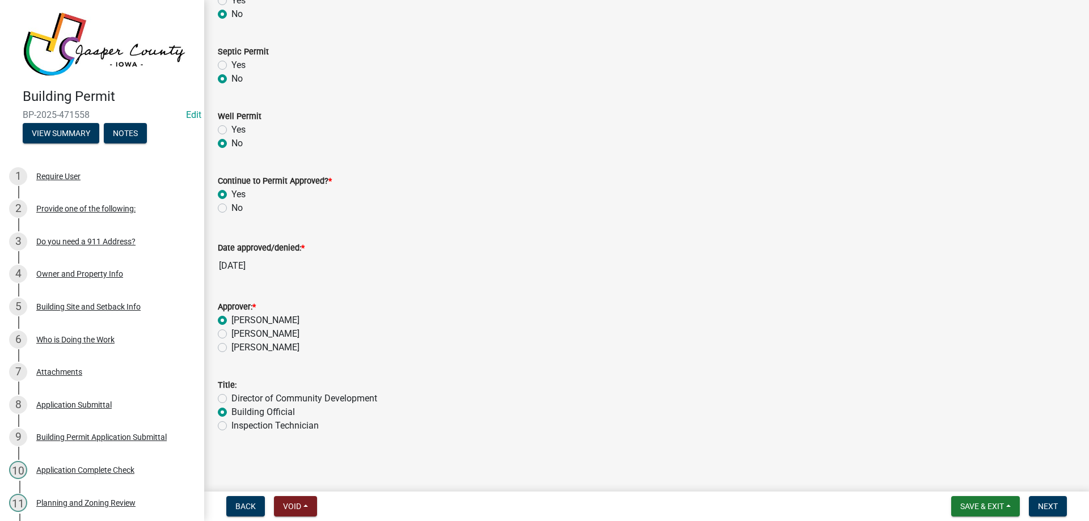
radio input "true"
click at [1048, 503] on span "Next" at bounding box center [1048, 506] width 20 height 9
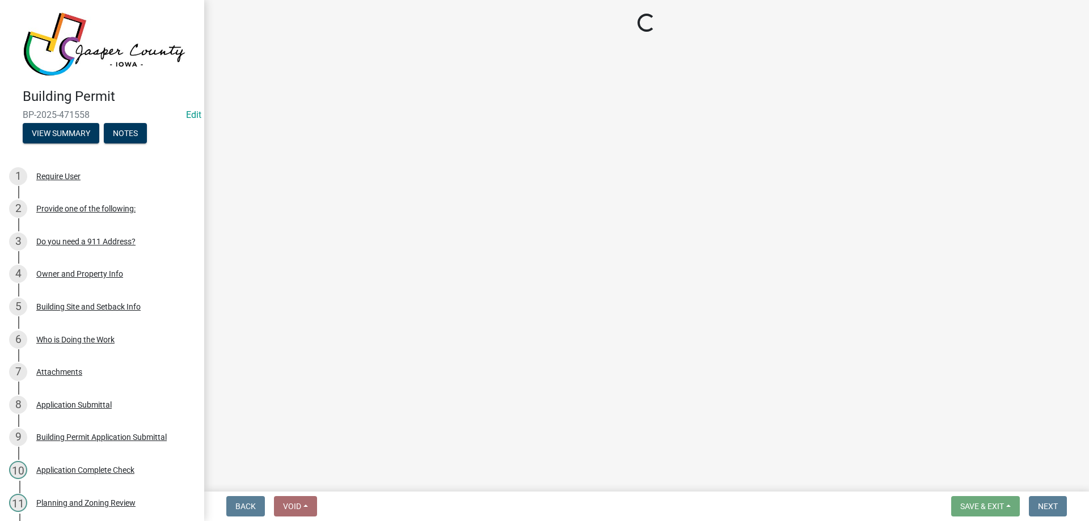
select select "3: 3"
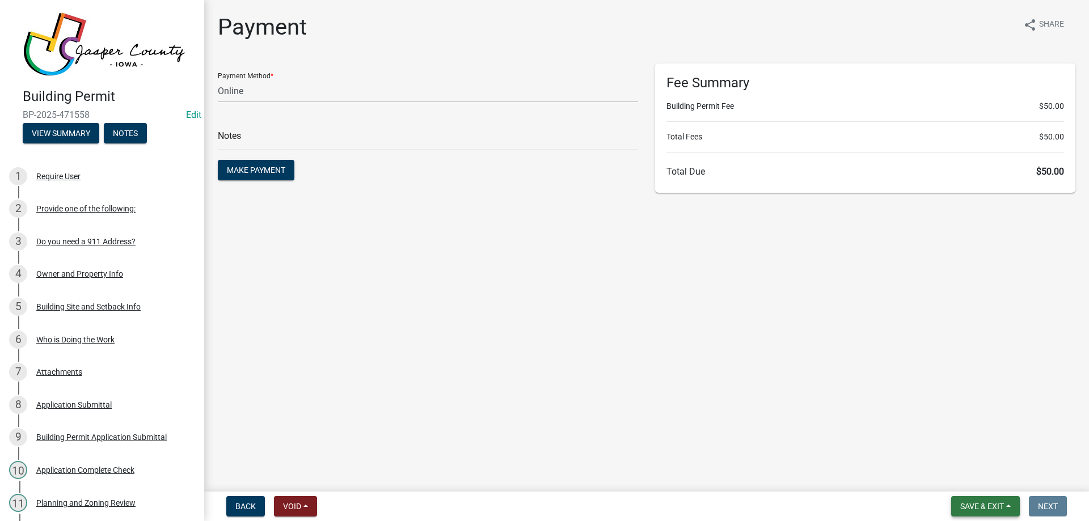
click at [987, 506] on span "Save & Exit" at bounding box center [982, 506] width 44 height 9
click at [979, 468] on button "Save & Exit" at bounding box center [974, 476] width 91 height 27
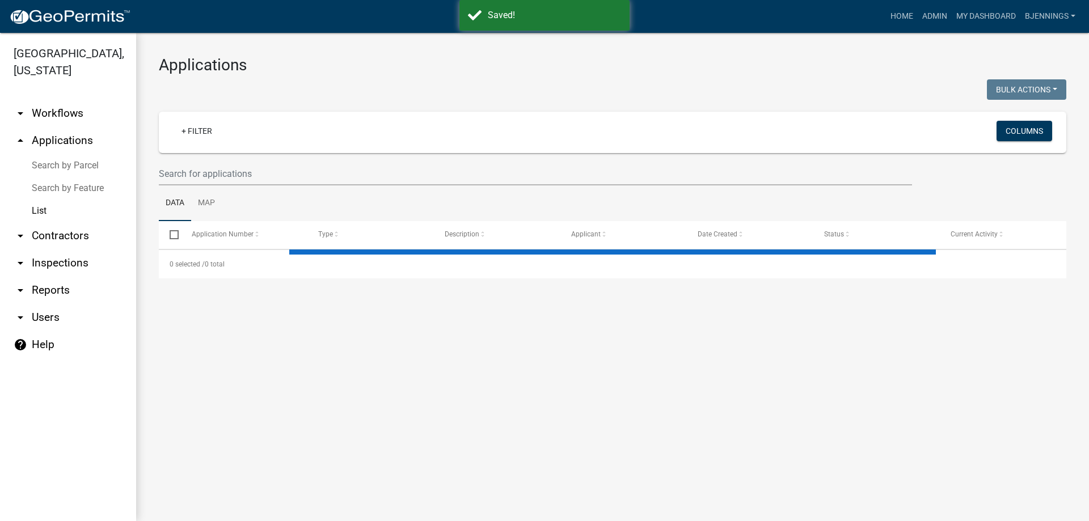
select select "3: 100"
